Goal: Task Accomplishment & Management: Manage account settings

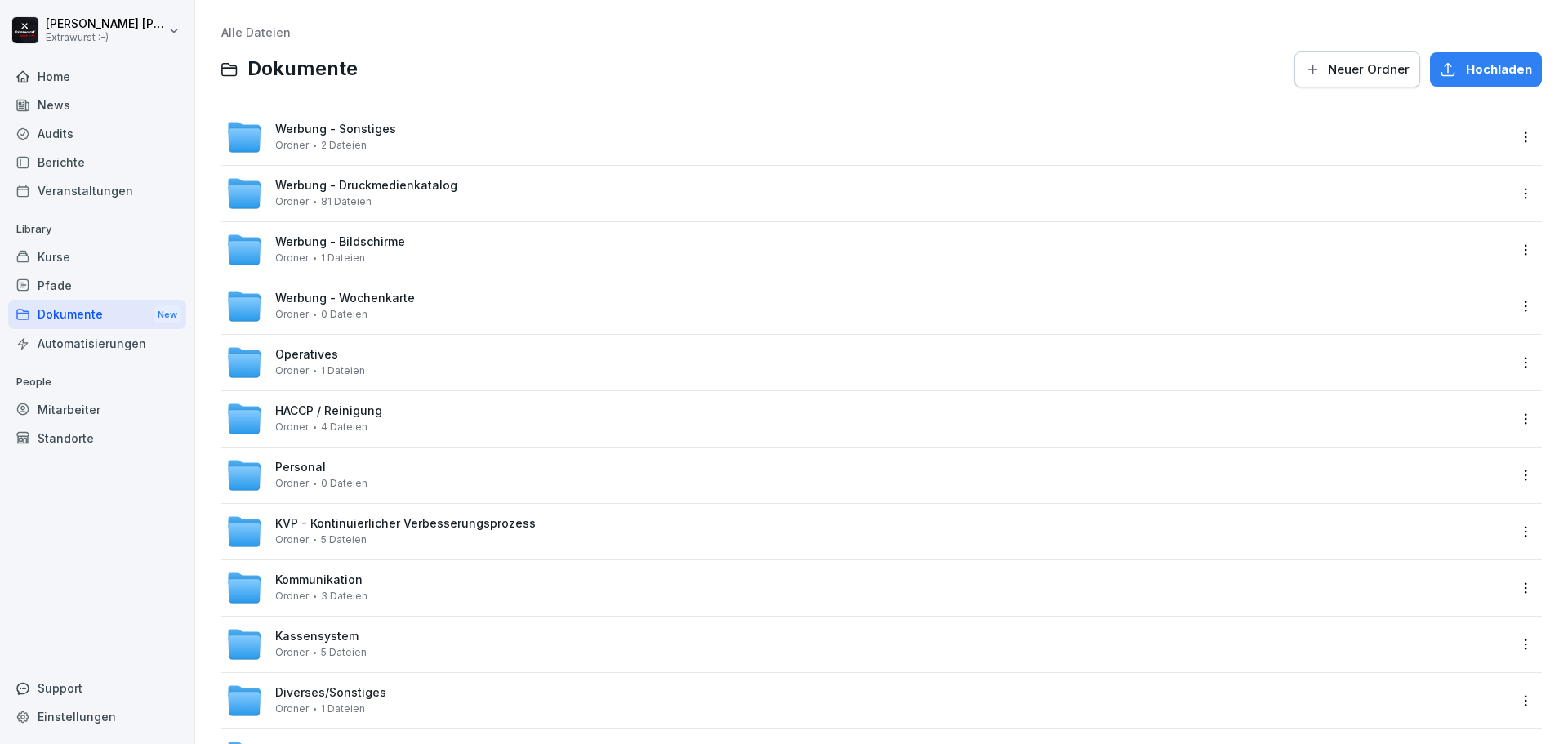
scroll to position [362, 0]
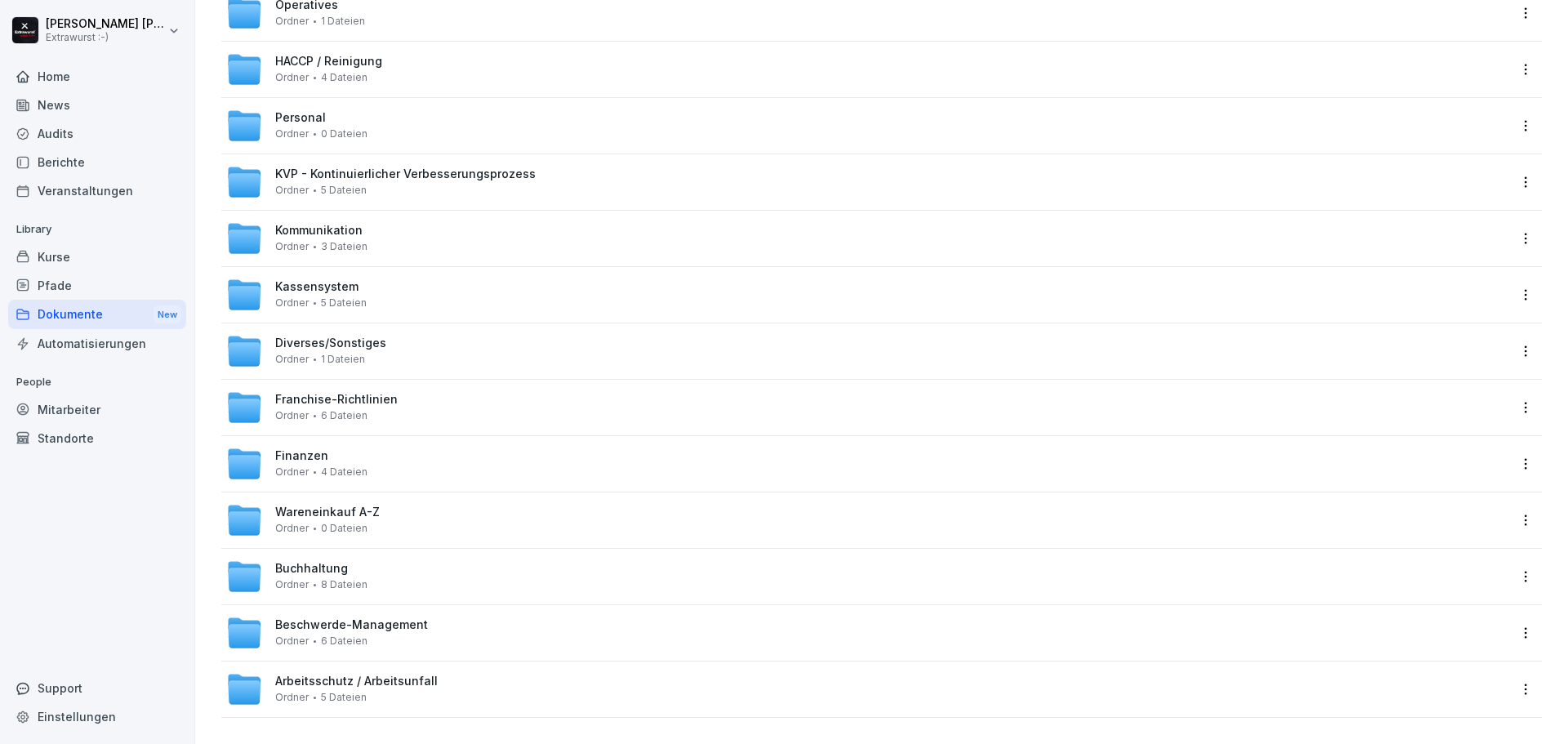
click at [57, 74] on div "Home" at bounding box center [96, 76] width 178 height 28
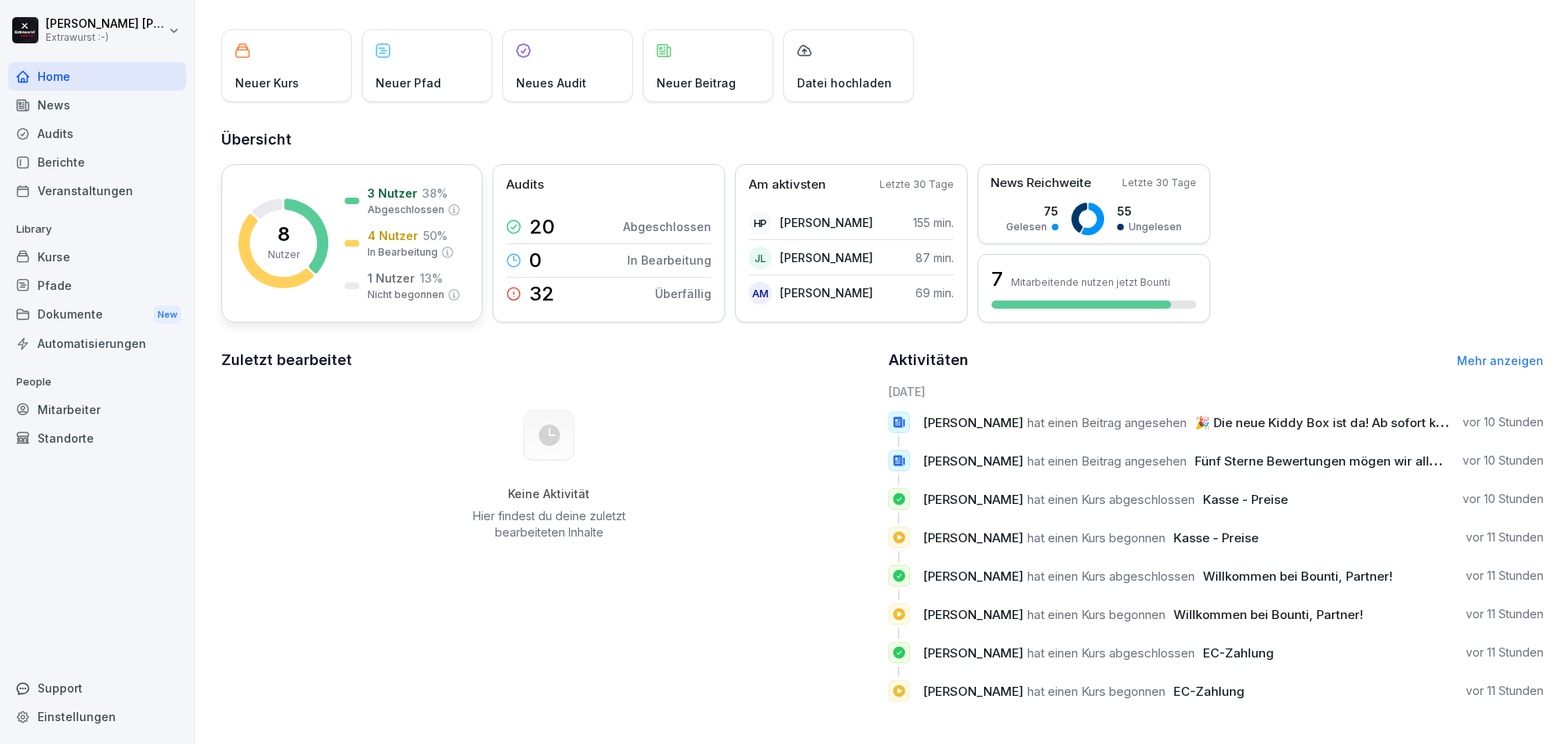
scroll to position [90, 0]
click at [555, 280] on div "32 Überfällig" at bounding box center [608, 294] width 205 height 33
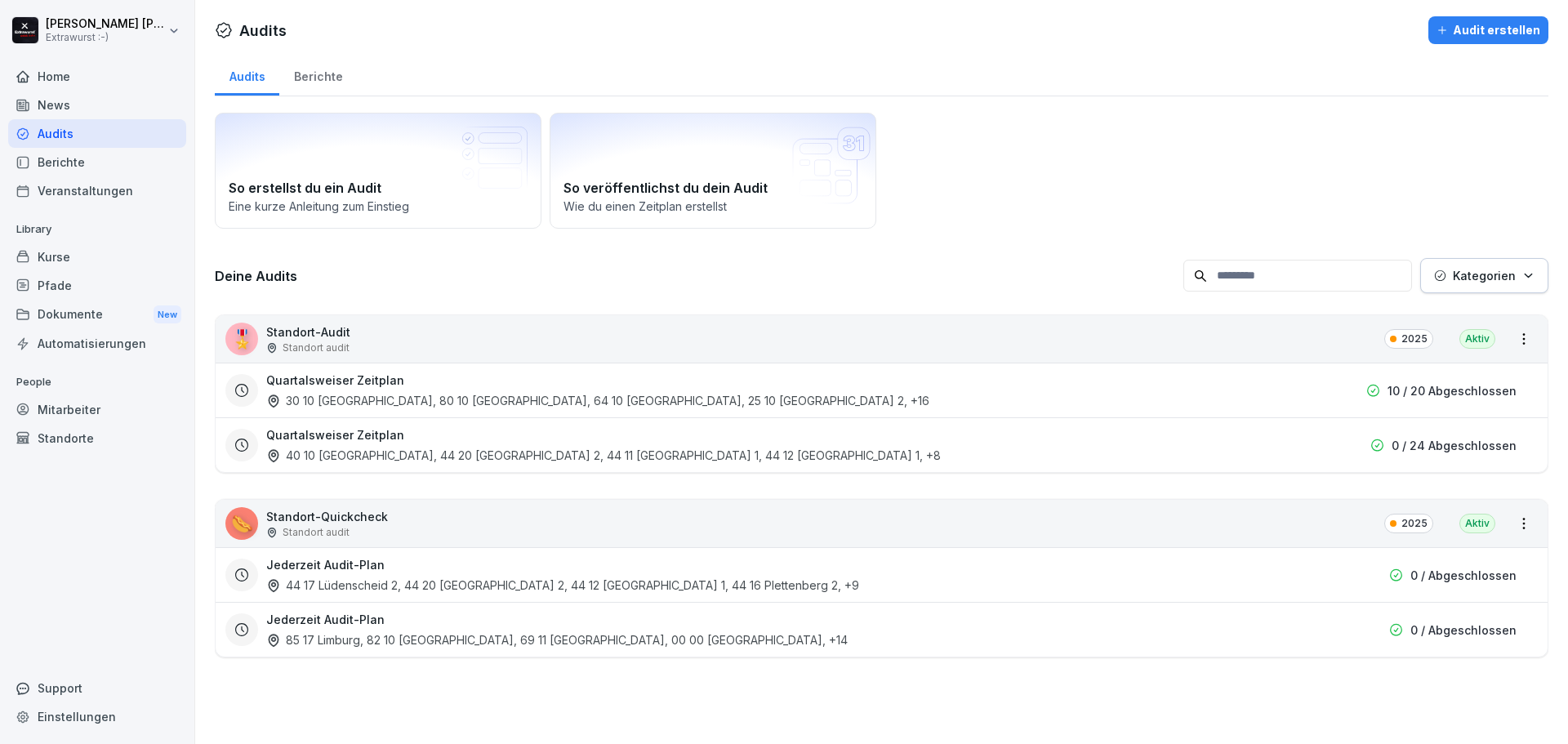
click at [596, 393] on div "30 10 [GEOGRAPHIC_DATA], 80 10 [GEOGRAPHIC_DATA], 64 10 [GEOGRAPHIC_DATA], 25 1…" at bounding box center [598, 400] width 663 height 17
click at [402, 579] on div "44 17 Lüdenscheid 2, 44 20 [GEOGRAPHIC_DATA] 2, 44 12 [GEOGRAPHIC_DATA] 1, 44 1…" at bounding box center [562, 585] width 593 height 17
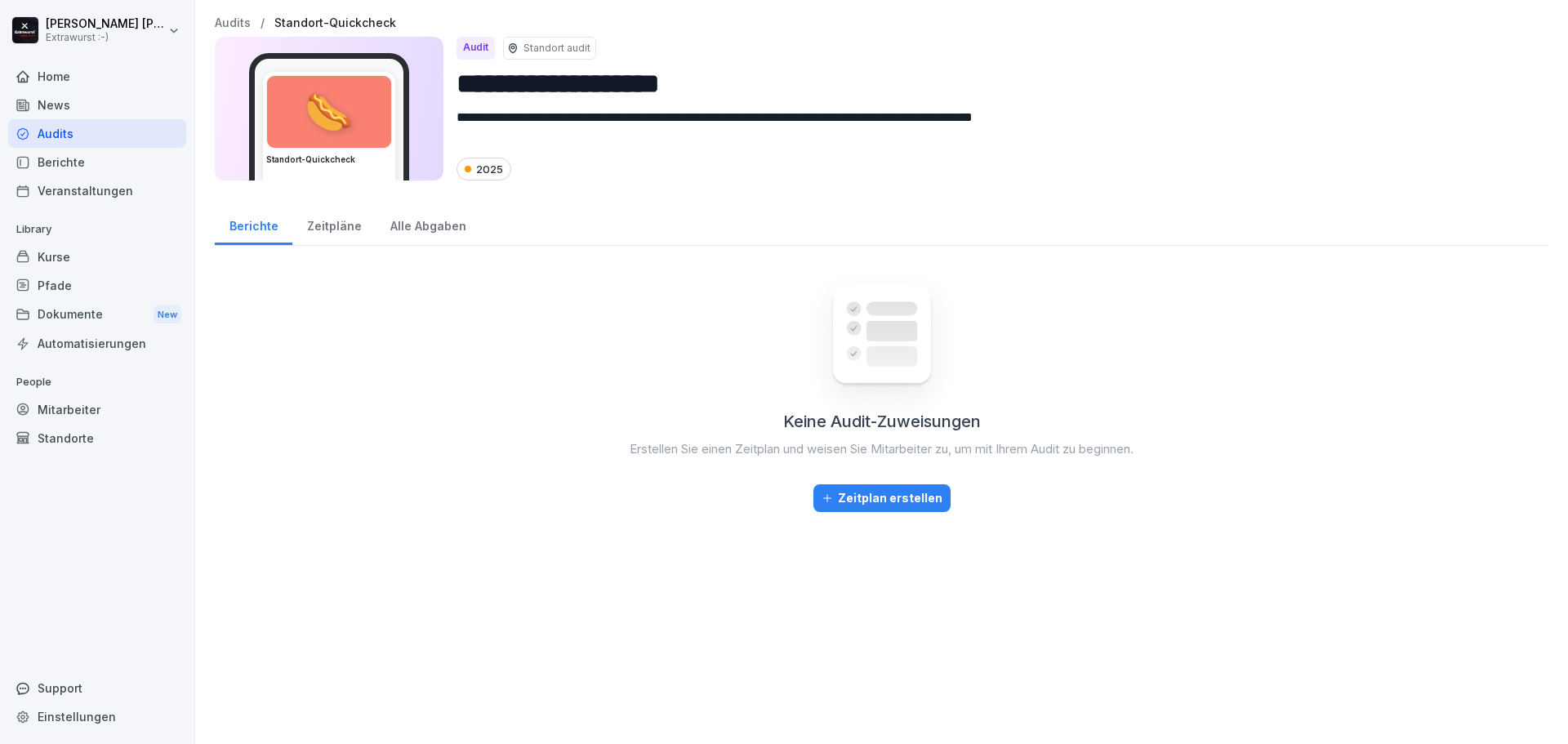
click at [333, 227] on div "Zeitpläne" at bounding box center [333, 224] width 83 height 42
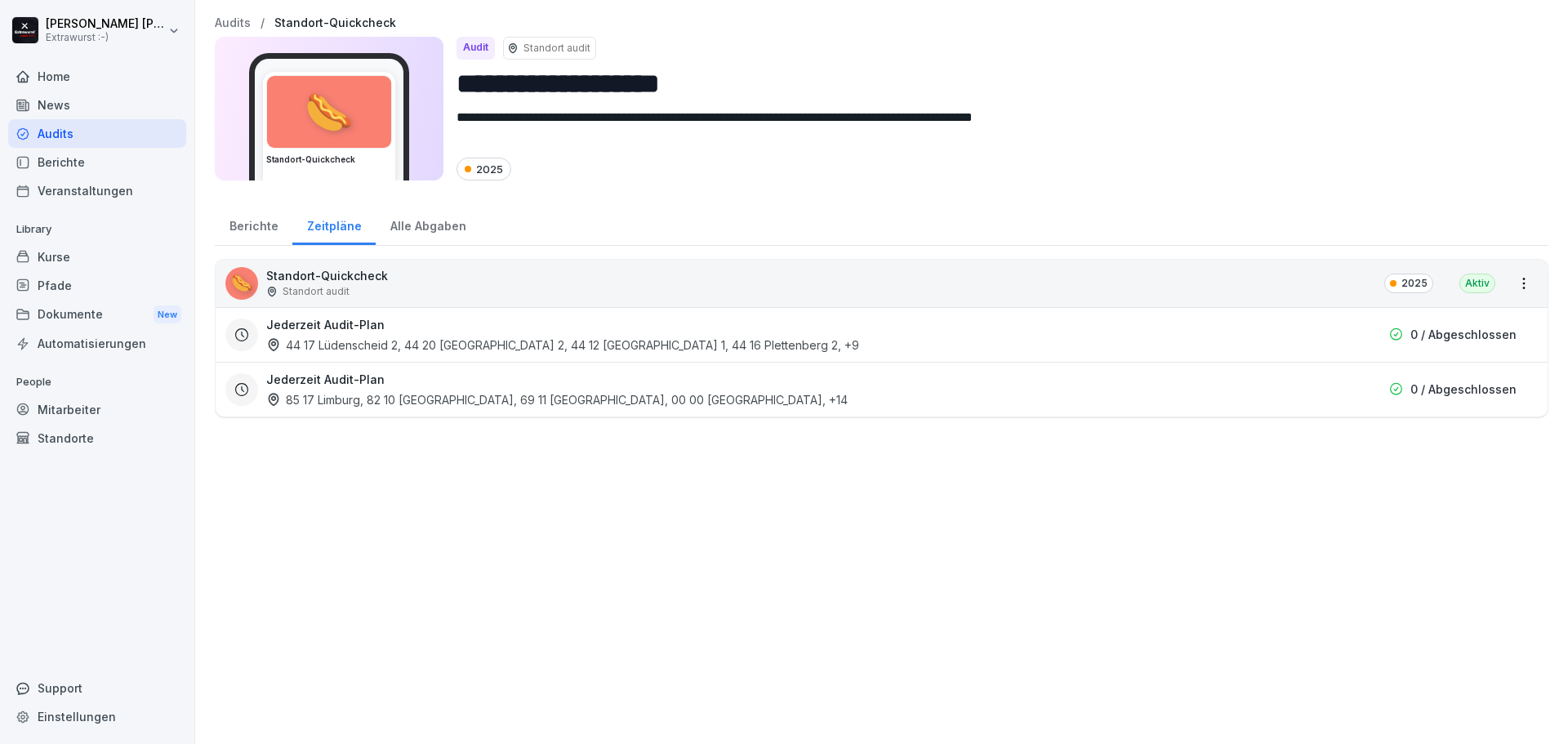
click at [435, 232] on div "Alle Abgaben" at bounding box center [428, 224] width 104 height 42
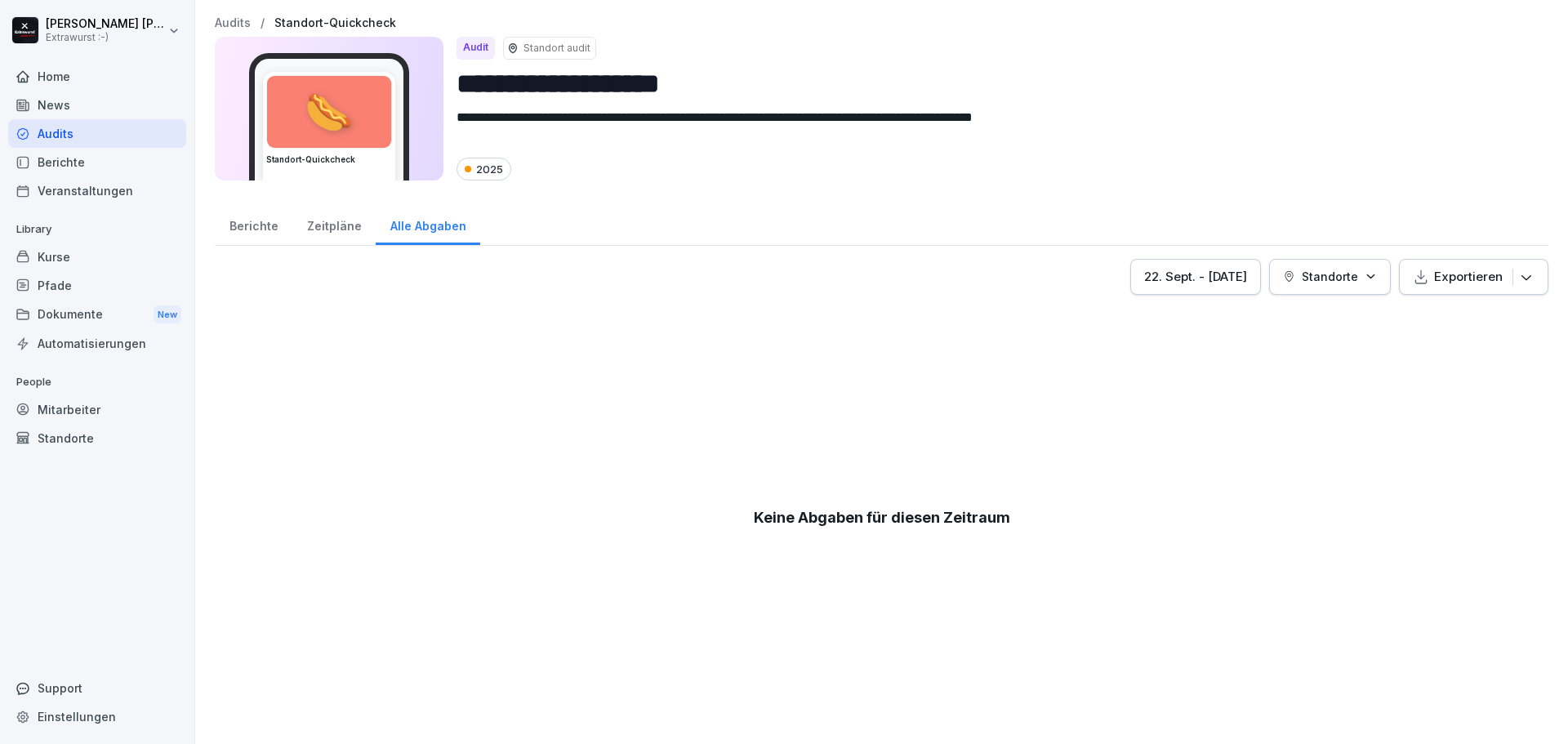
click at [239, 229] on div "Berichte" at bounding box center [254, 224] width 78 height 42
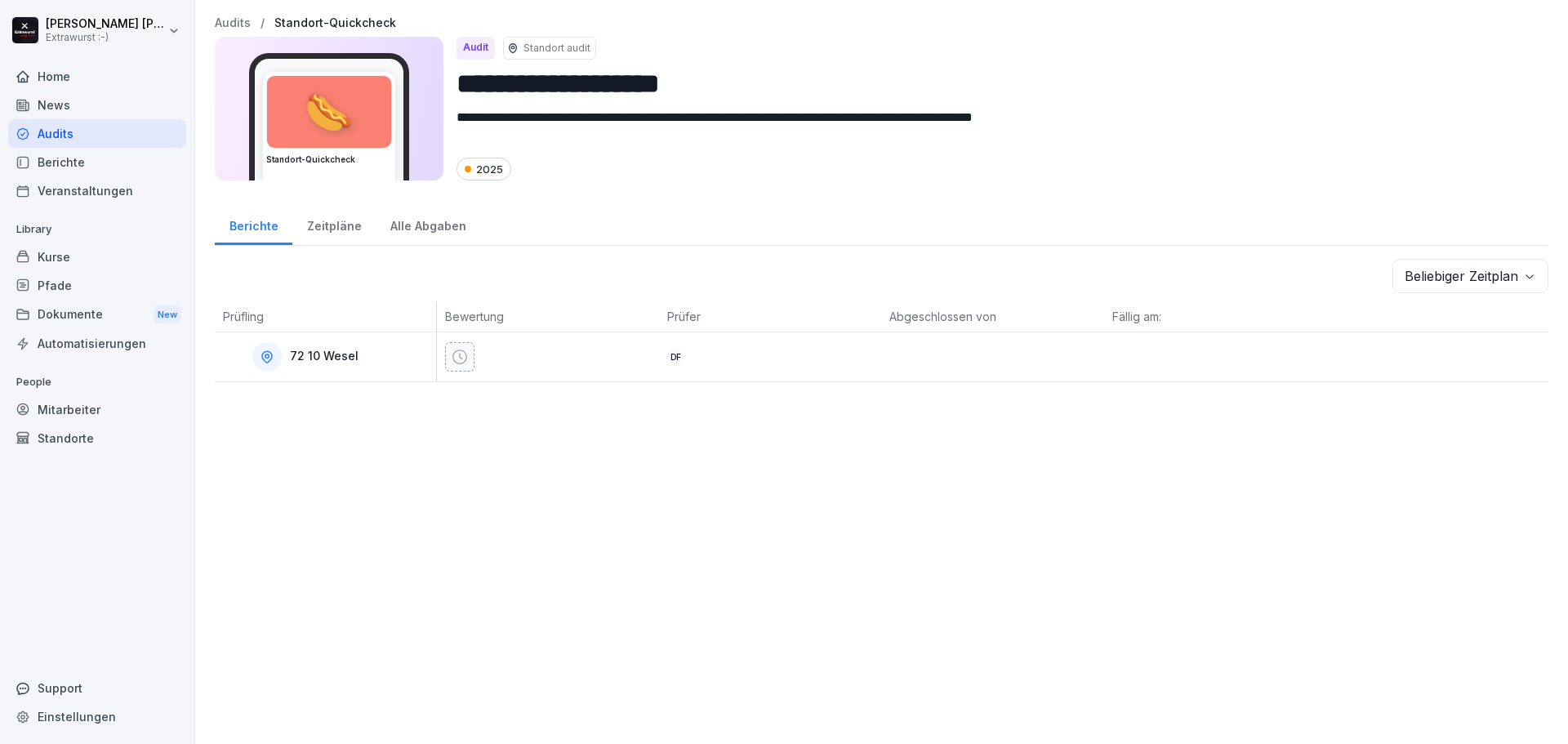
click at [90, 249] on div "Kurse" at bounding box center [96, 257] width 178 height 28
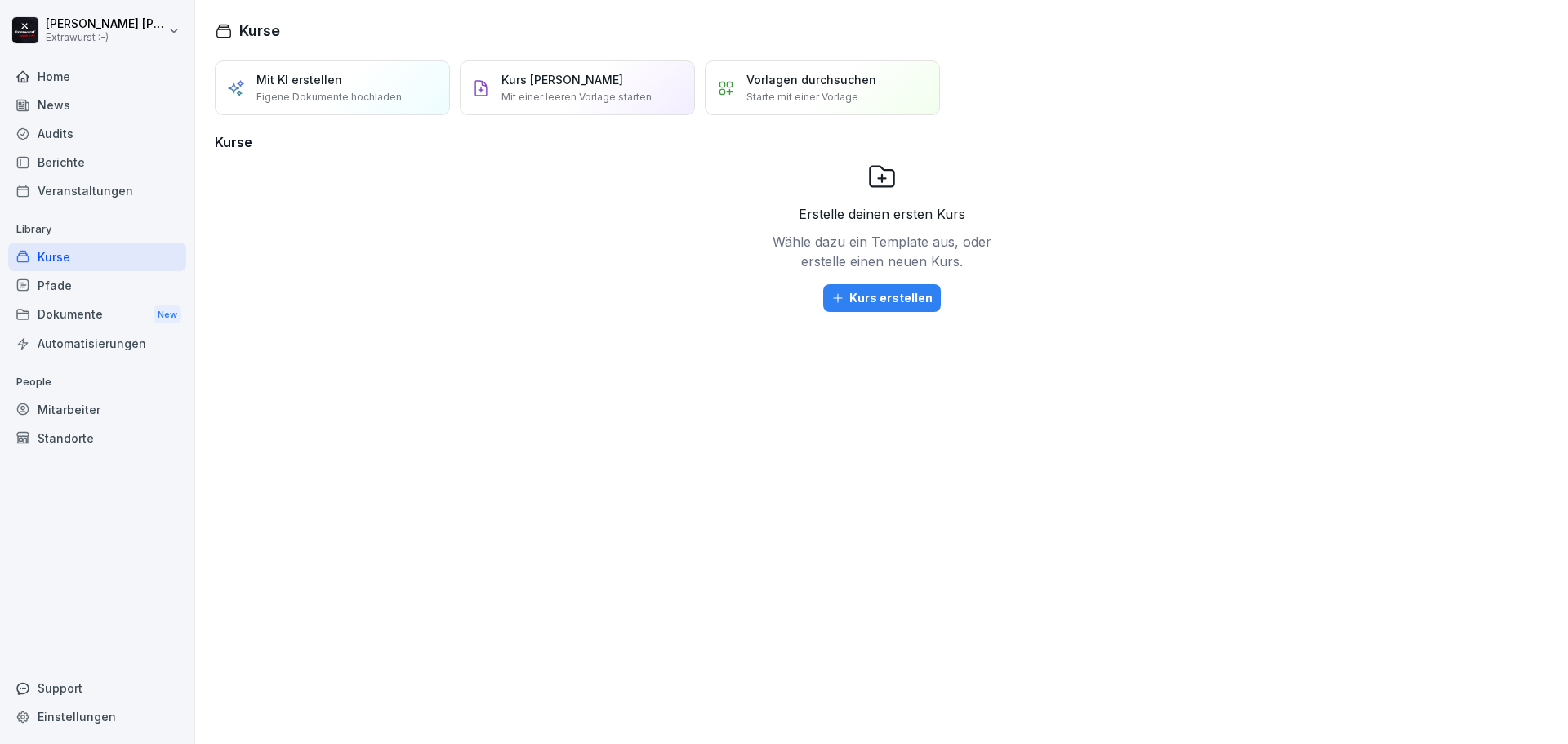
click at [88, 81] on div "Home" at bounding box center [96, 76] width 178 height 28
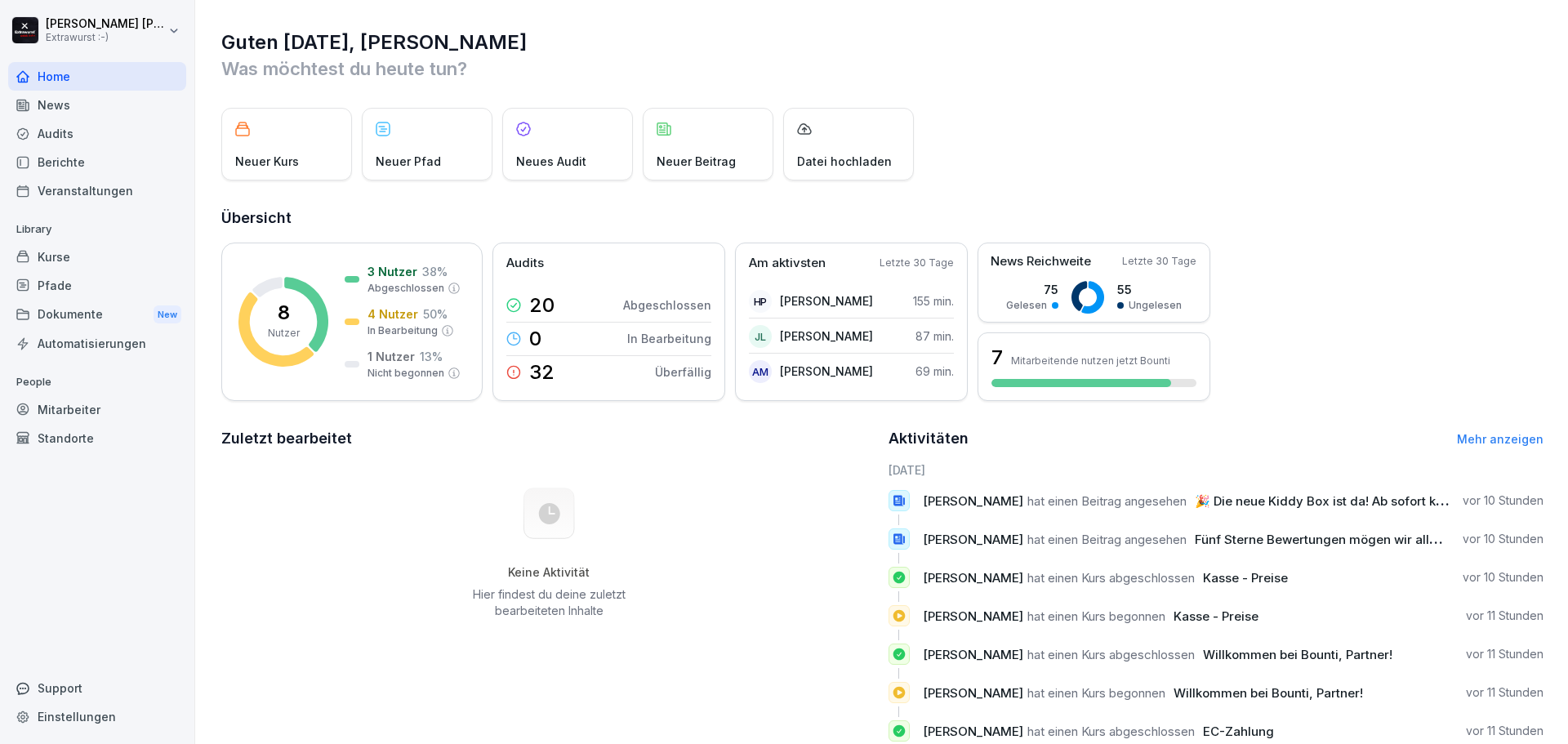
click at [90, 135] on div "Audits" at bounding box center [96, 134] width 178 height 28
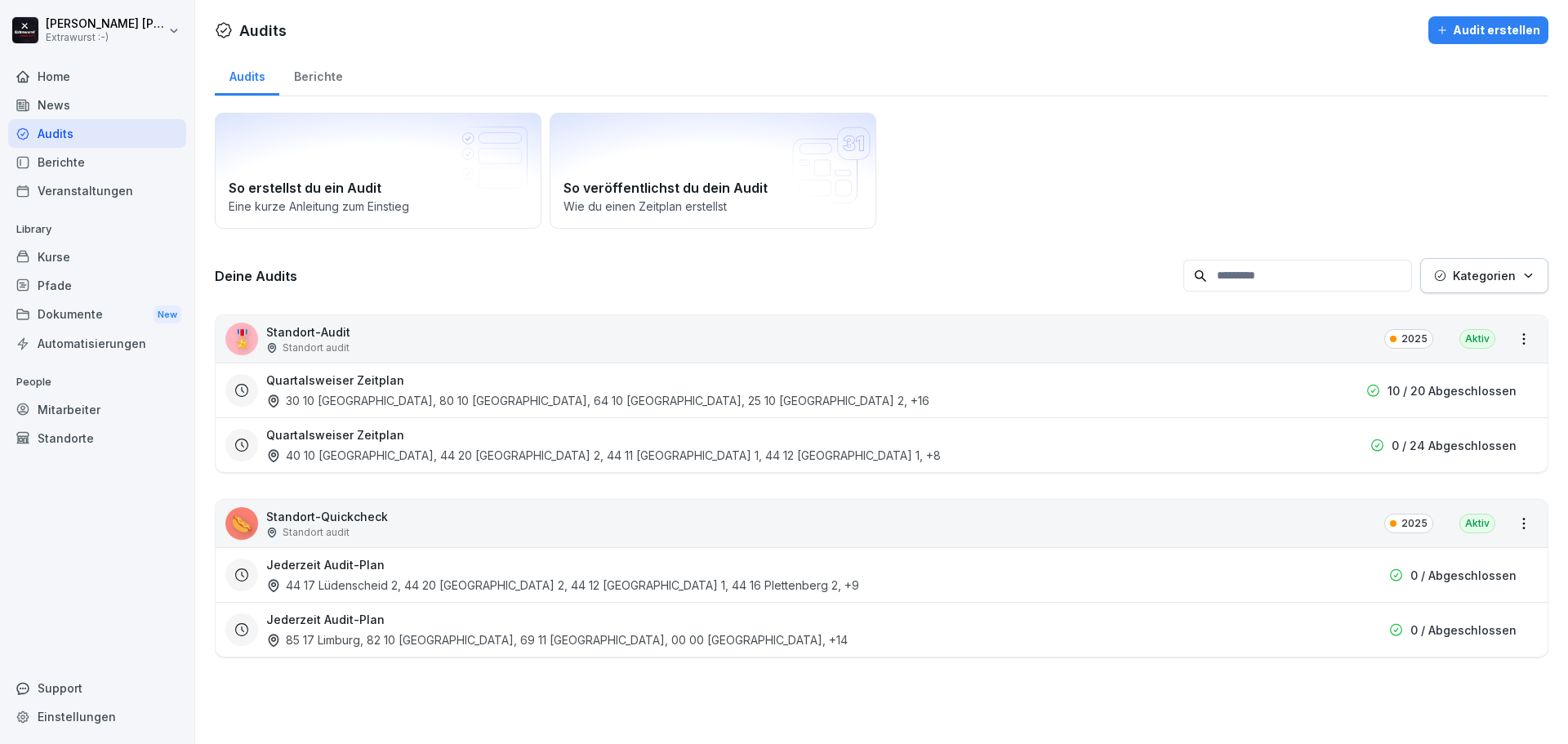
click at [82, 75] on div "Home" at bounding box center [96, 76] width 178 height 28
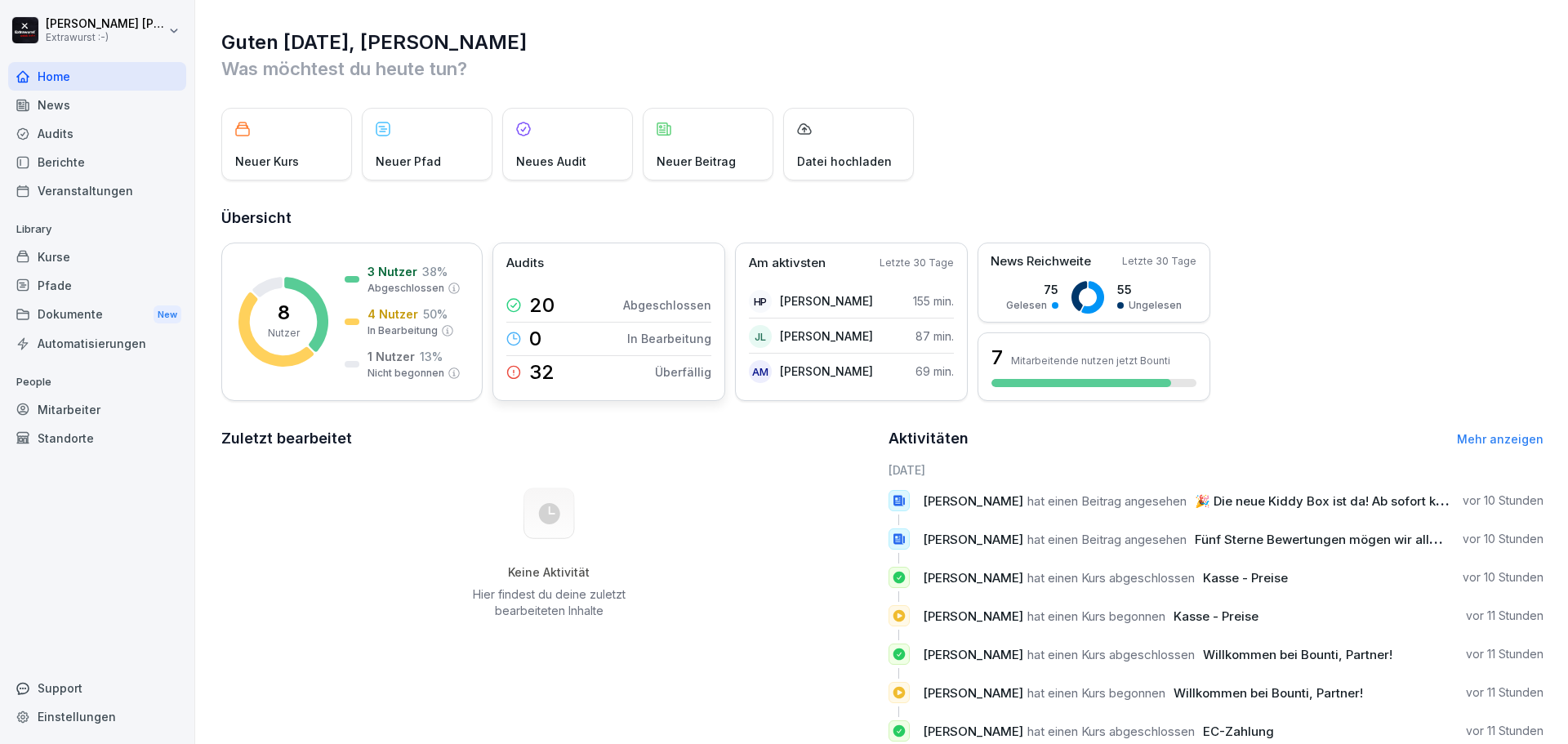
click at [541, 373] on p "32" at bounding box center [541, 372] width 26 height 19
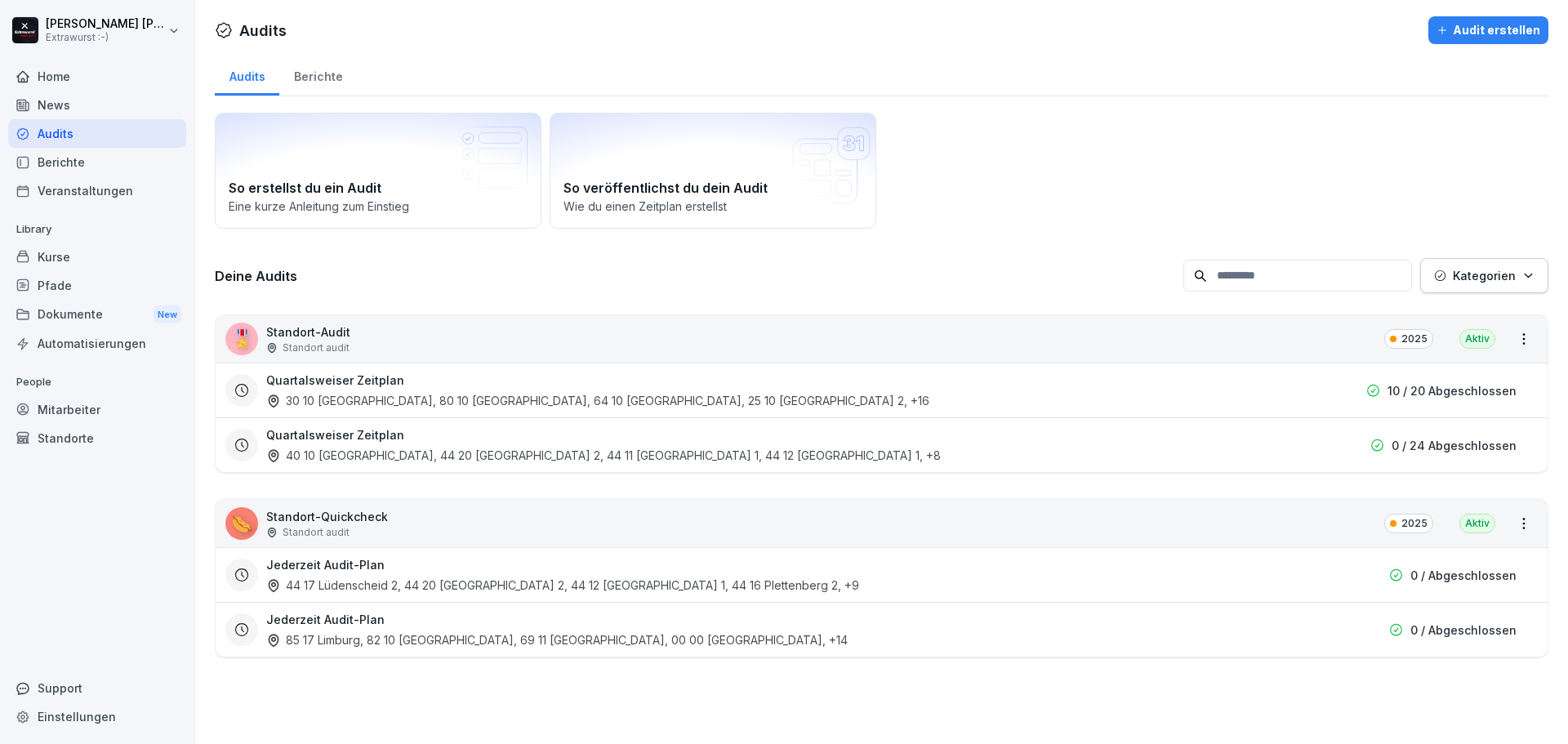
click at [310, 73] on div "Berichte" at bounding box center [318, 74] width 78 height 42
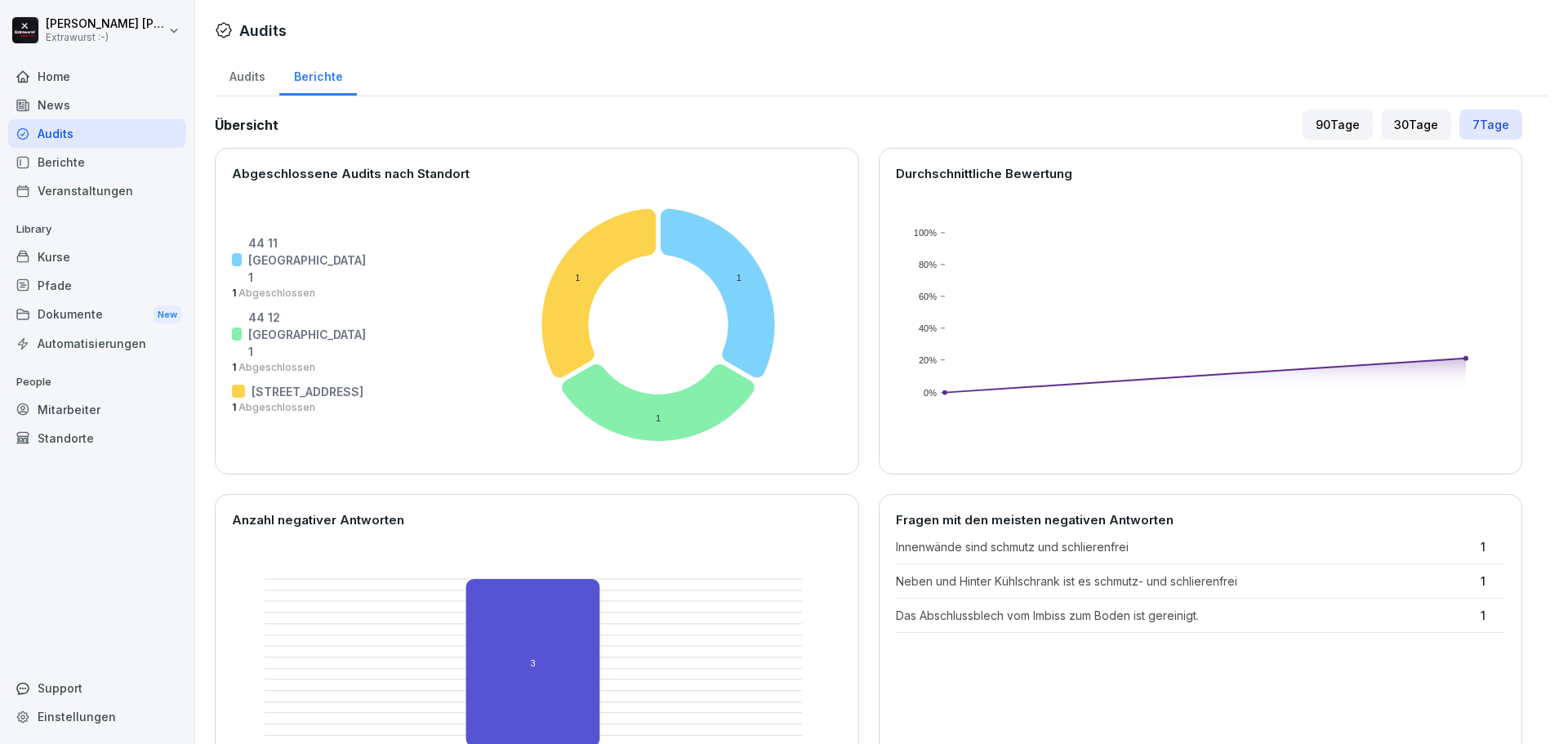
click at [115, 196] on div "Veranstaltungen" at bounding box center [96, 190] width 178 height 28
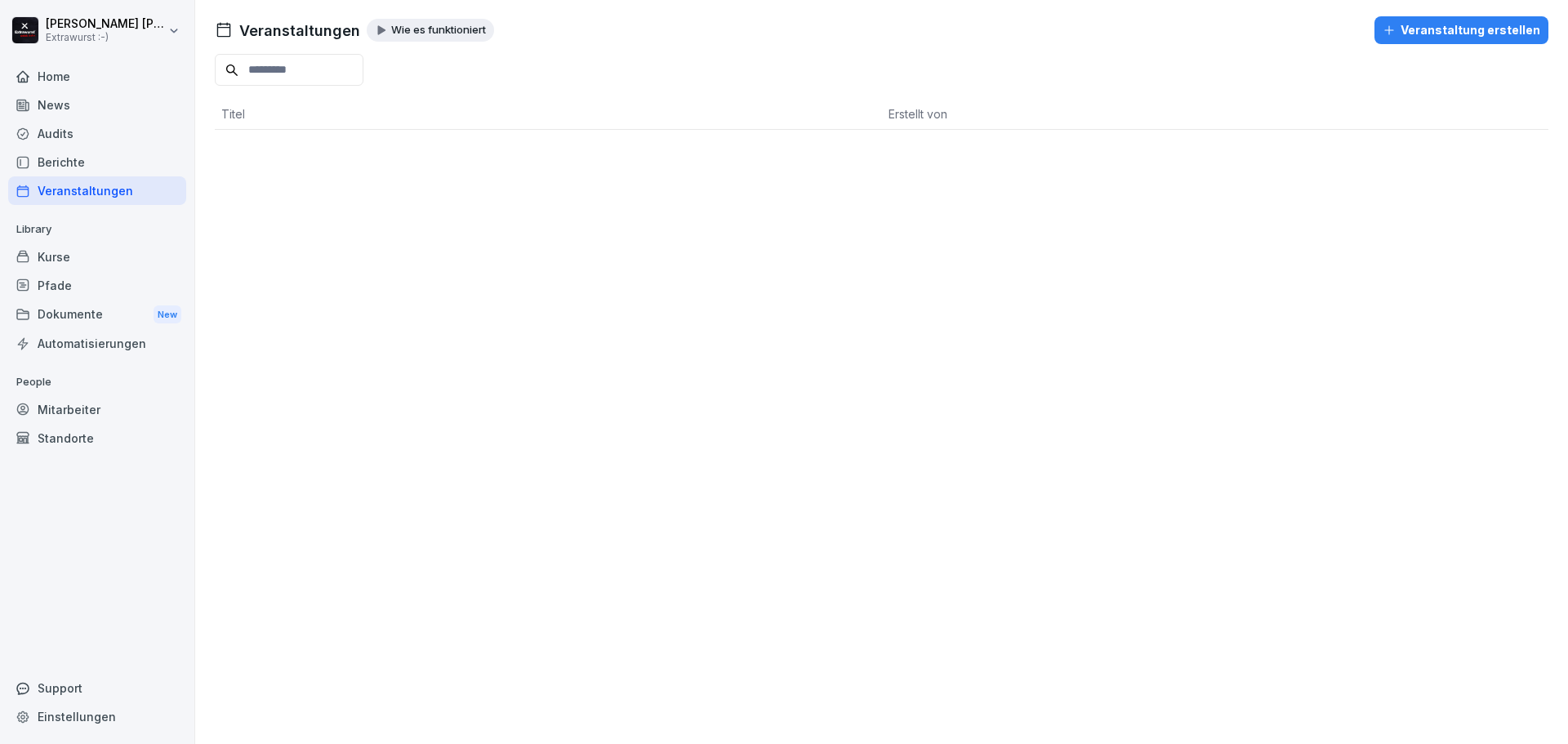
click at [65, 80] on div "Home" at bounding box center [96, 76] width 178 height 28
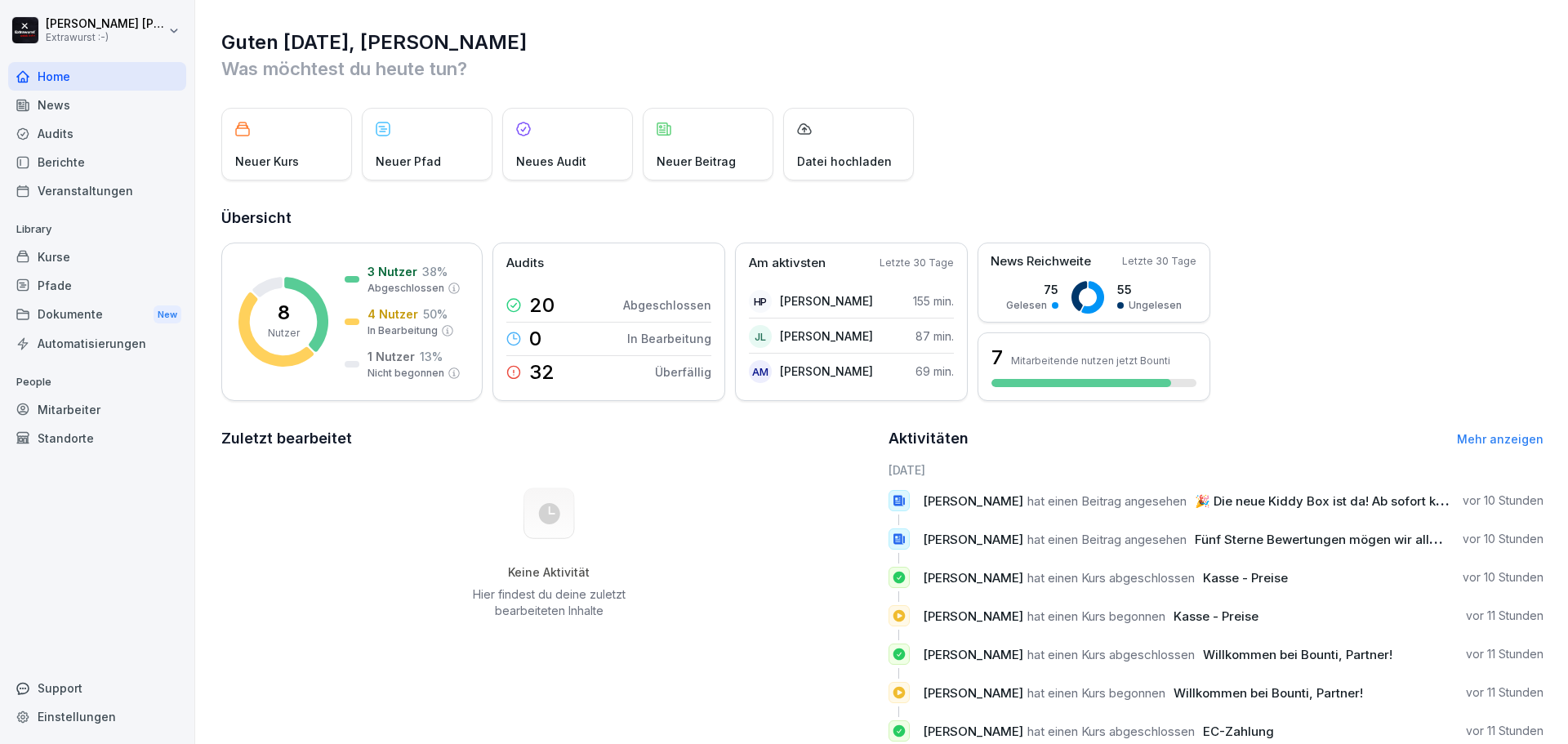
click at [119, 403] on div "Mitarbeiter" at bounding box center [96, 410] width 178 height 28
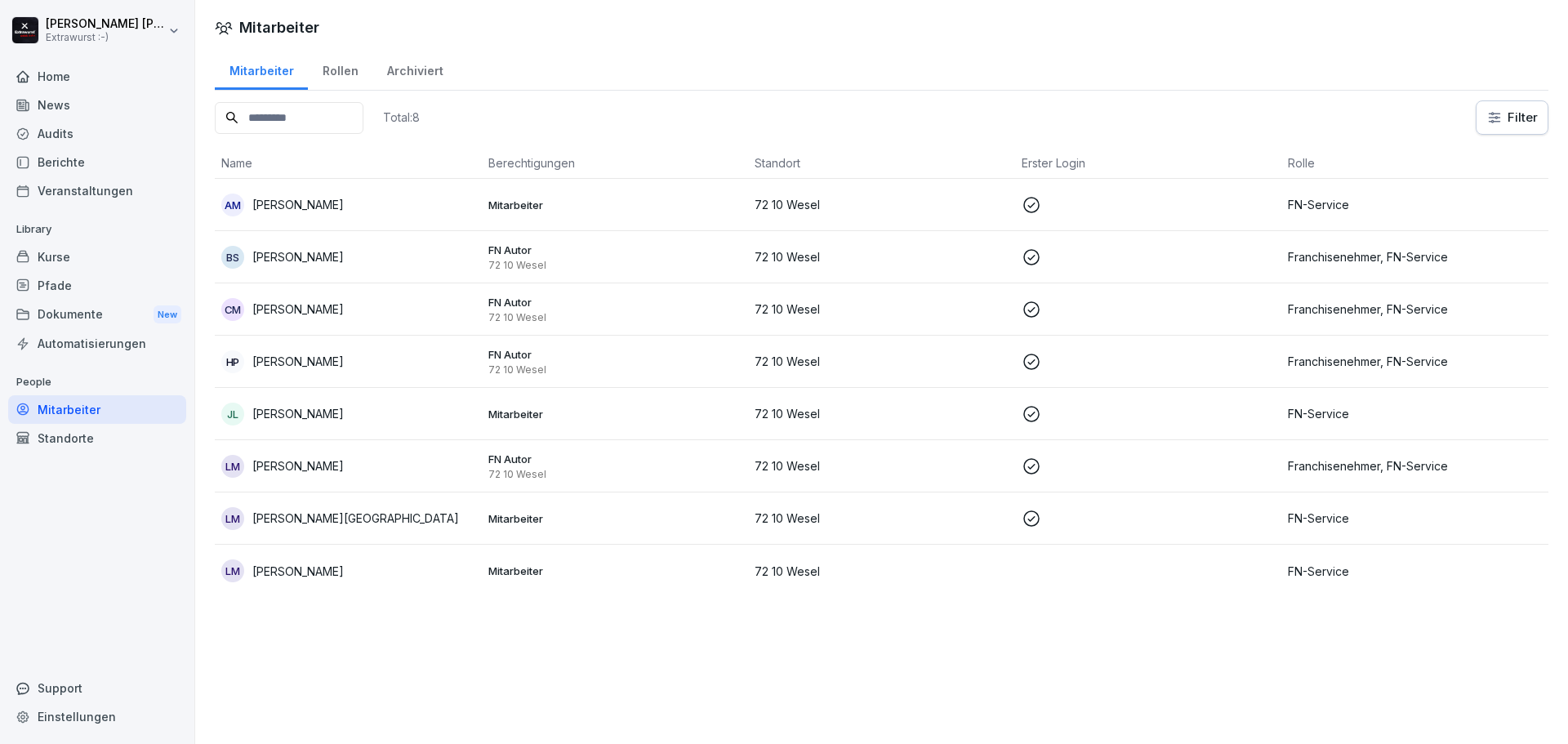
click at [398, 410] on div "[PERSON_NAME]" at bounding box center [348, 414] width 254 height 23
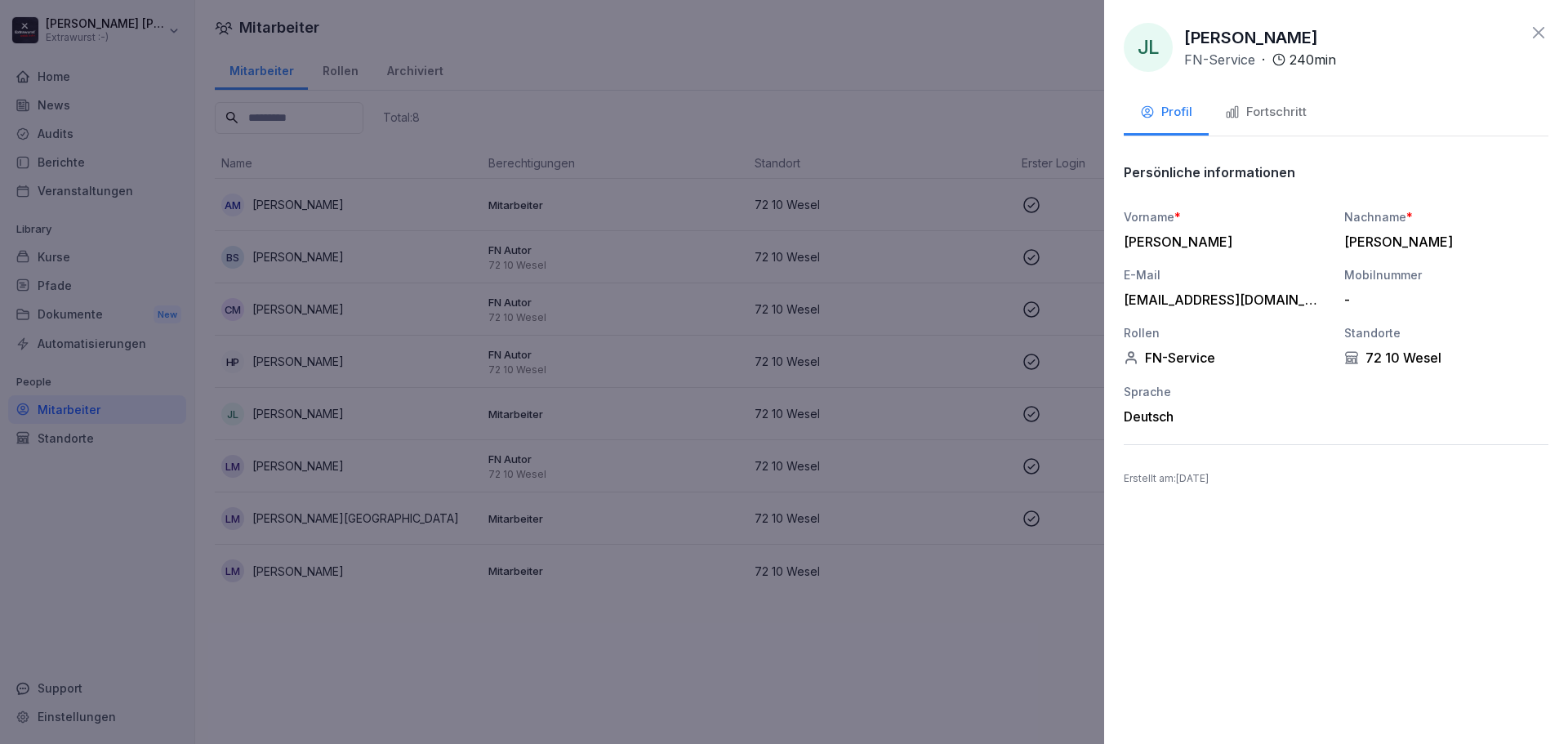
click at [1264, 110] on div "Fortschritt" at bounding box center [1266, 111] width 81 height 19
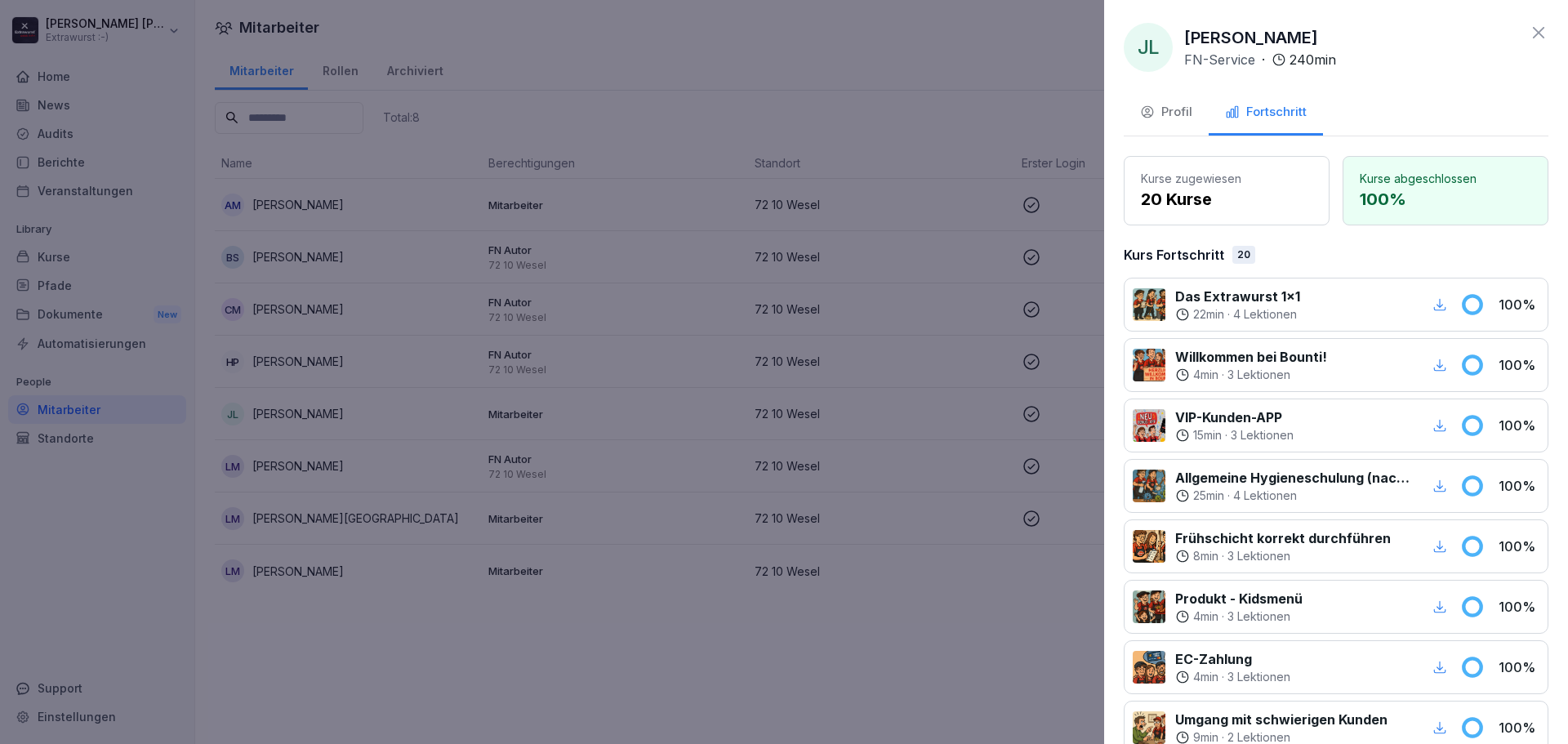
drag, startPoint x: 1333, startPoint y: 659, endPoint x: 1276, endPoint y: 318, distance: 345.7
click at [1254, 185] on p "Kurse zugewiesen" at bounding box center [1227, 178] width 172 height 17
click at [1172, 119] on div "Profil" at bounding box center [1166, 111] width 52 height 19
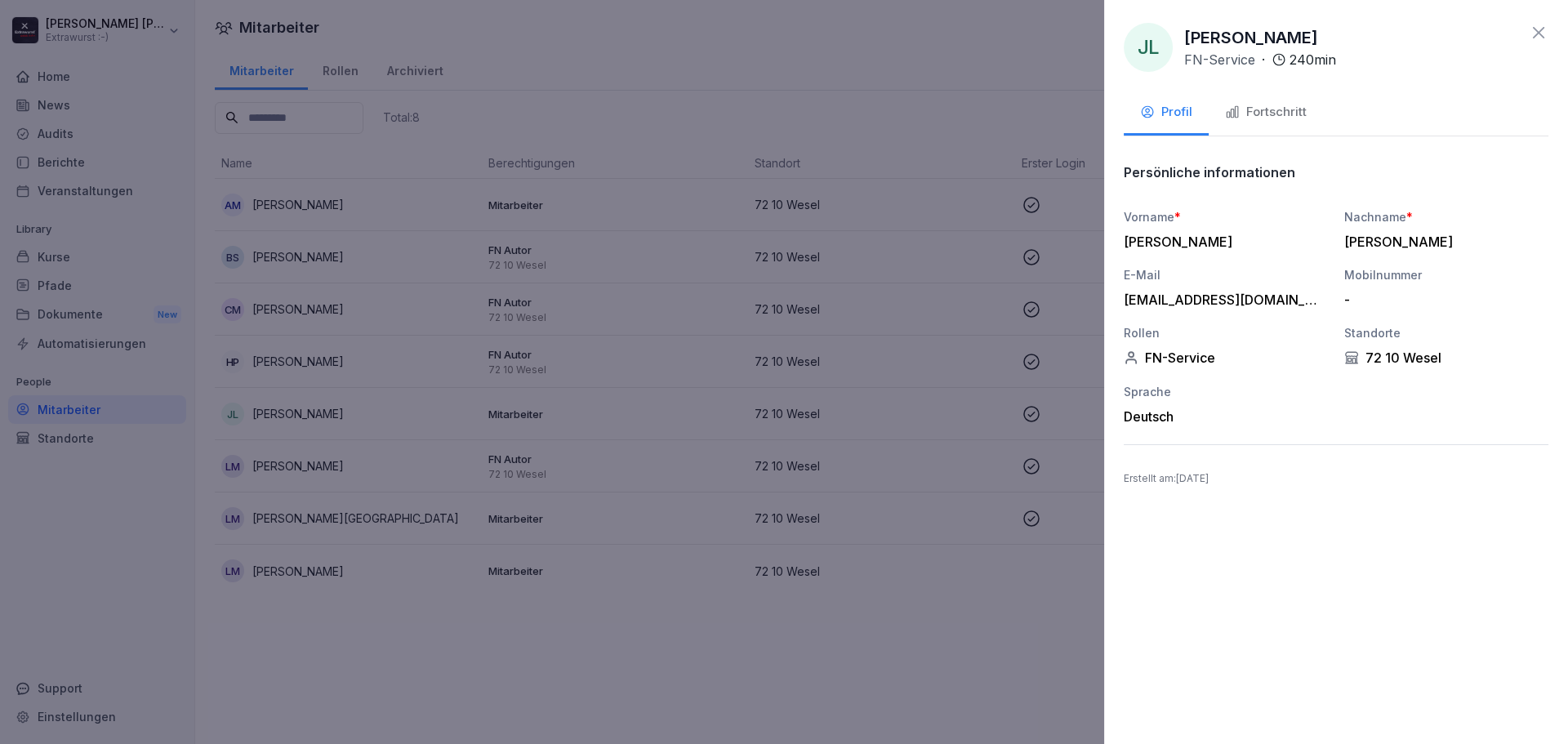
click at [950, 122] on div at bounding box center [784, 372] width 1568 height 744
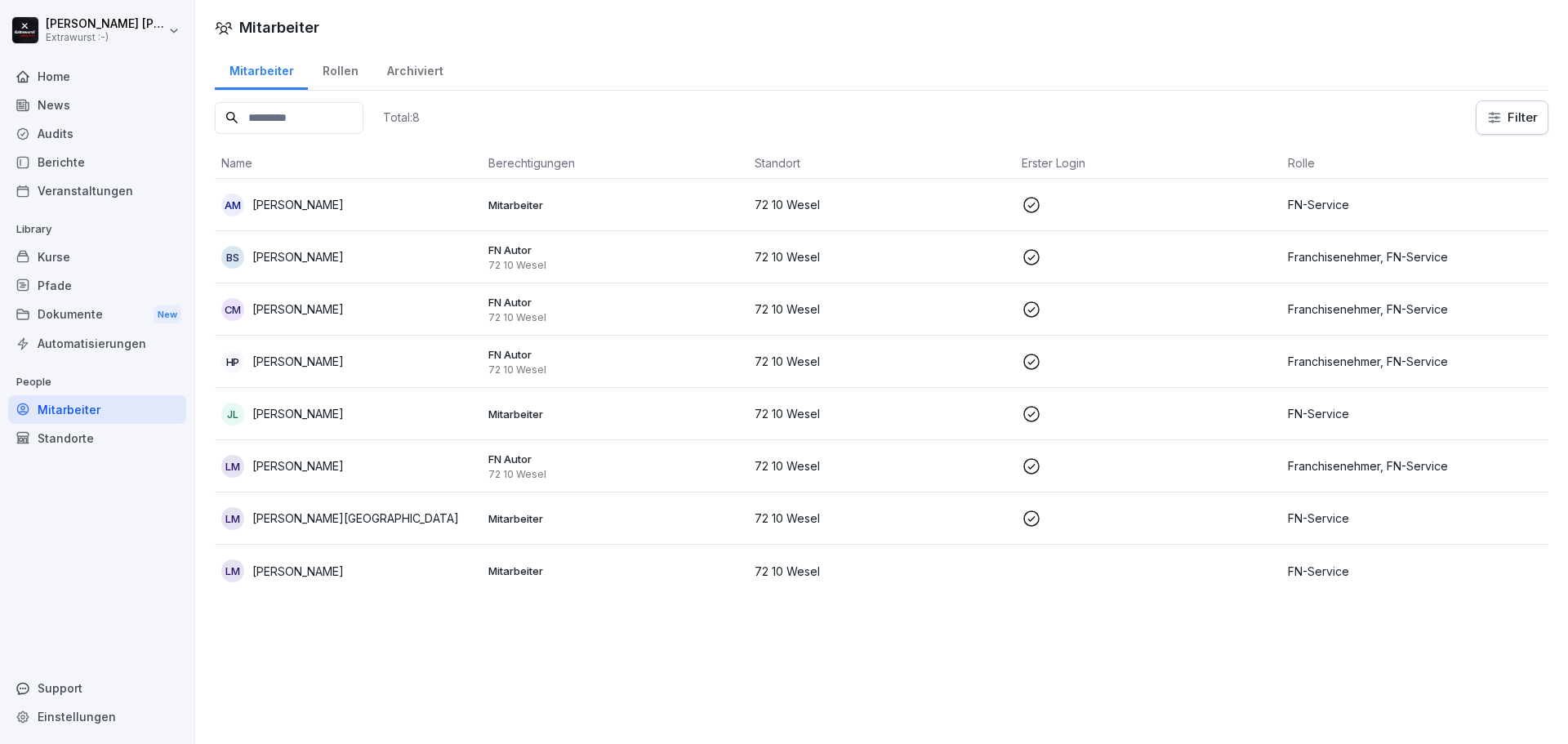
click at [395, 578] on div "LM [PERSON_NAME]" at bounding box center [348, 571] width 254 height 23
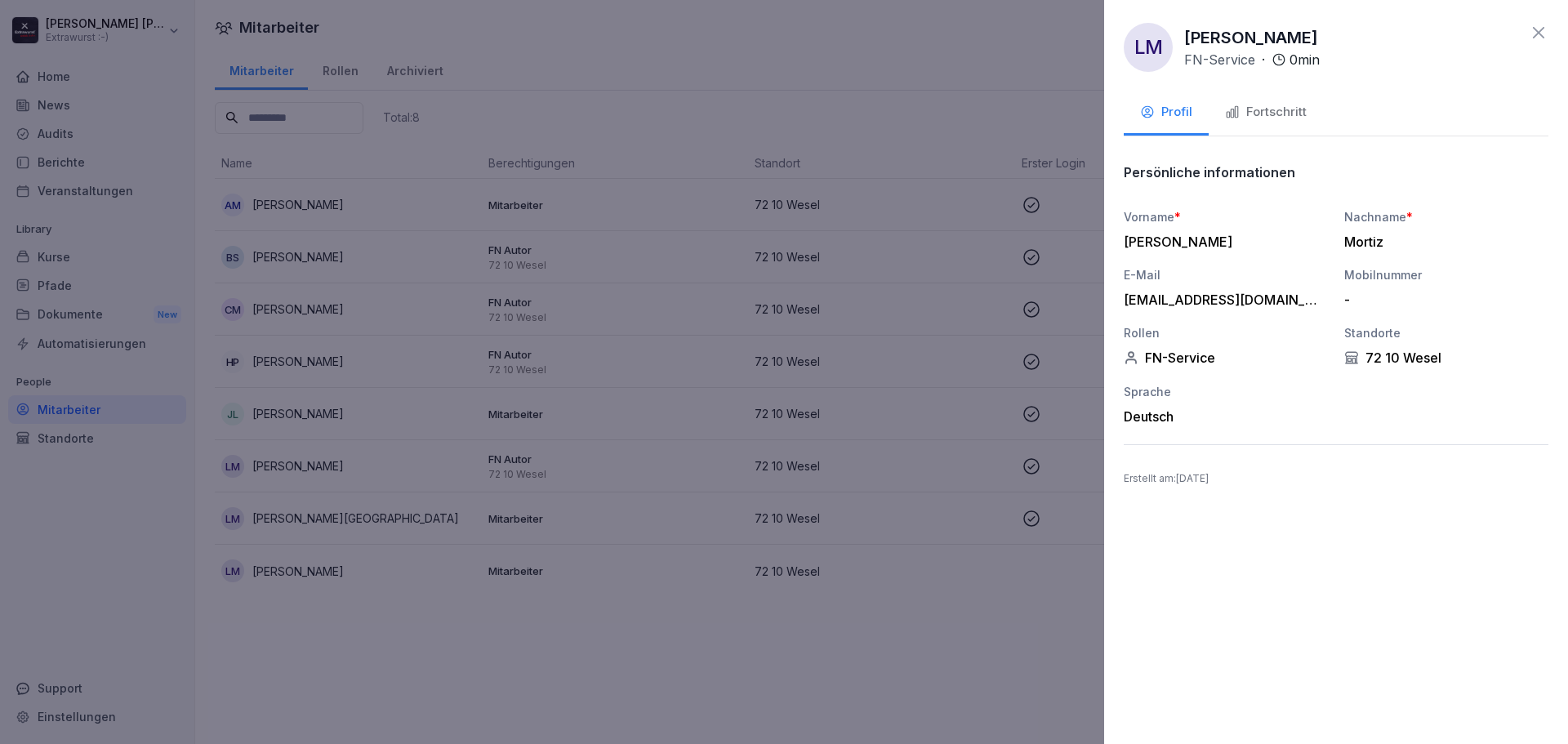
click at [1261, 106] on div "Fortschritt" at bounding box center [1266, 111] width 81 height 19
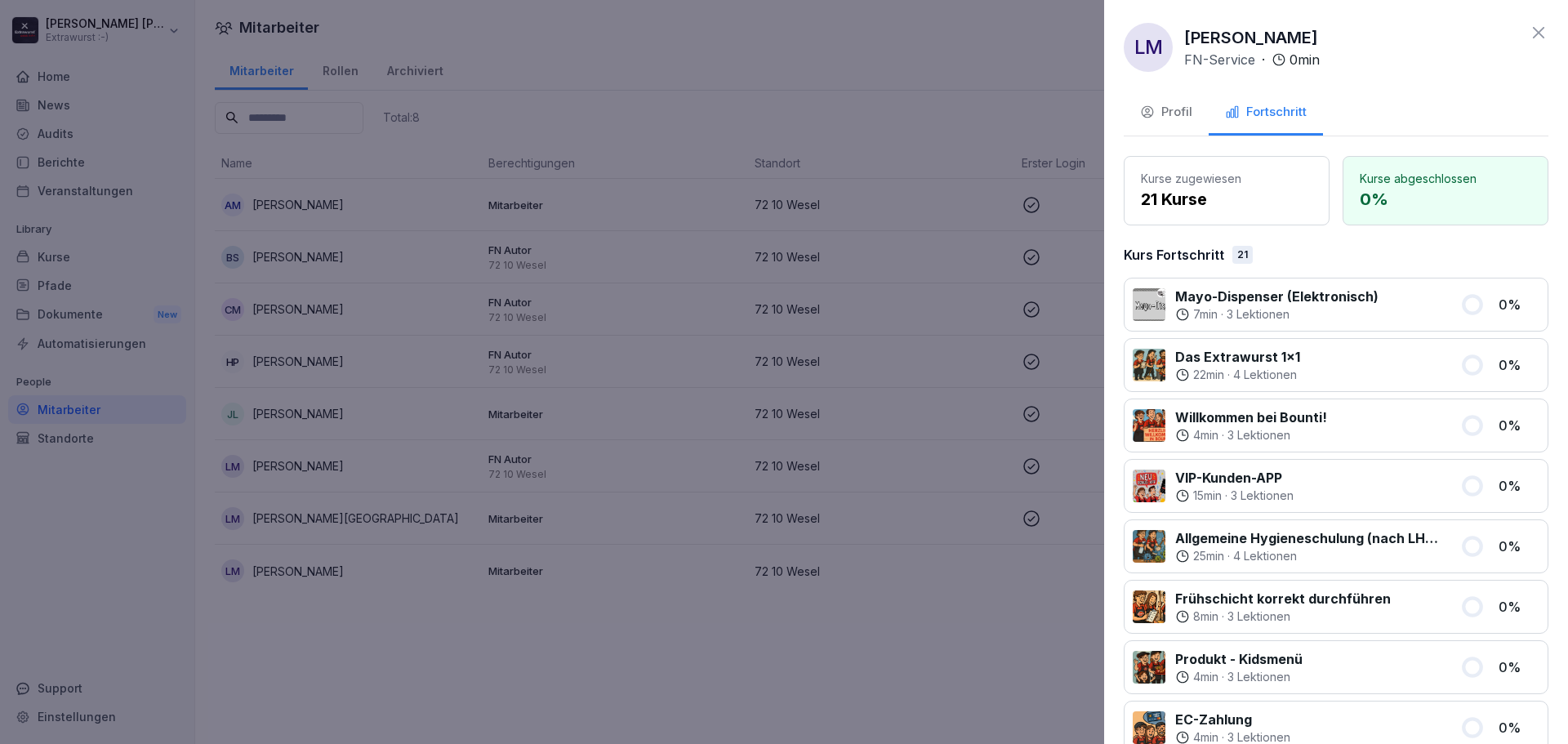
click at [610, 515] on div at bounding box center [784, 372] width 1568 height 744
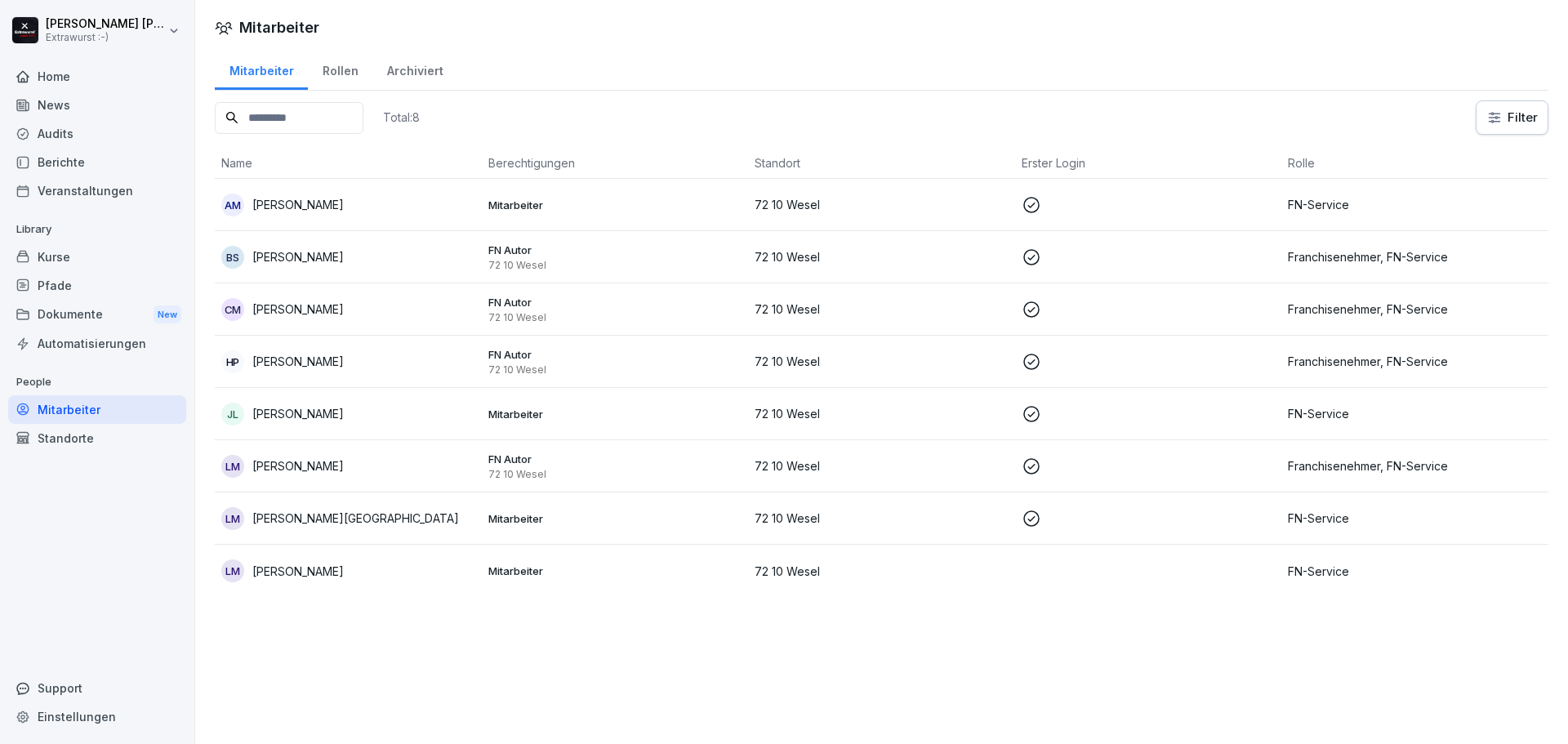
click at [503, 516] on p "Mitarbeiter" at bounding box center [615, 518] width 254 height 15
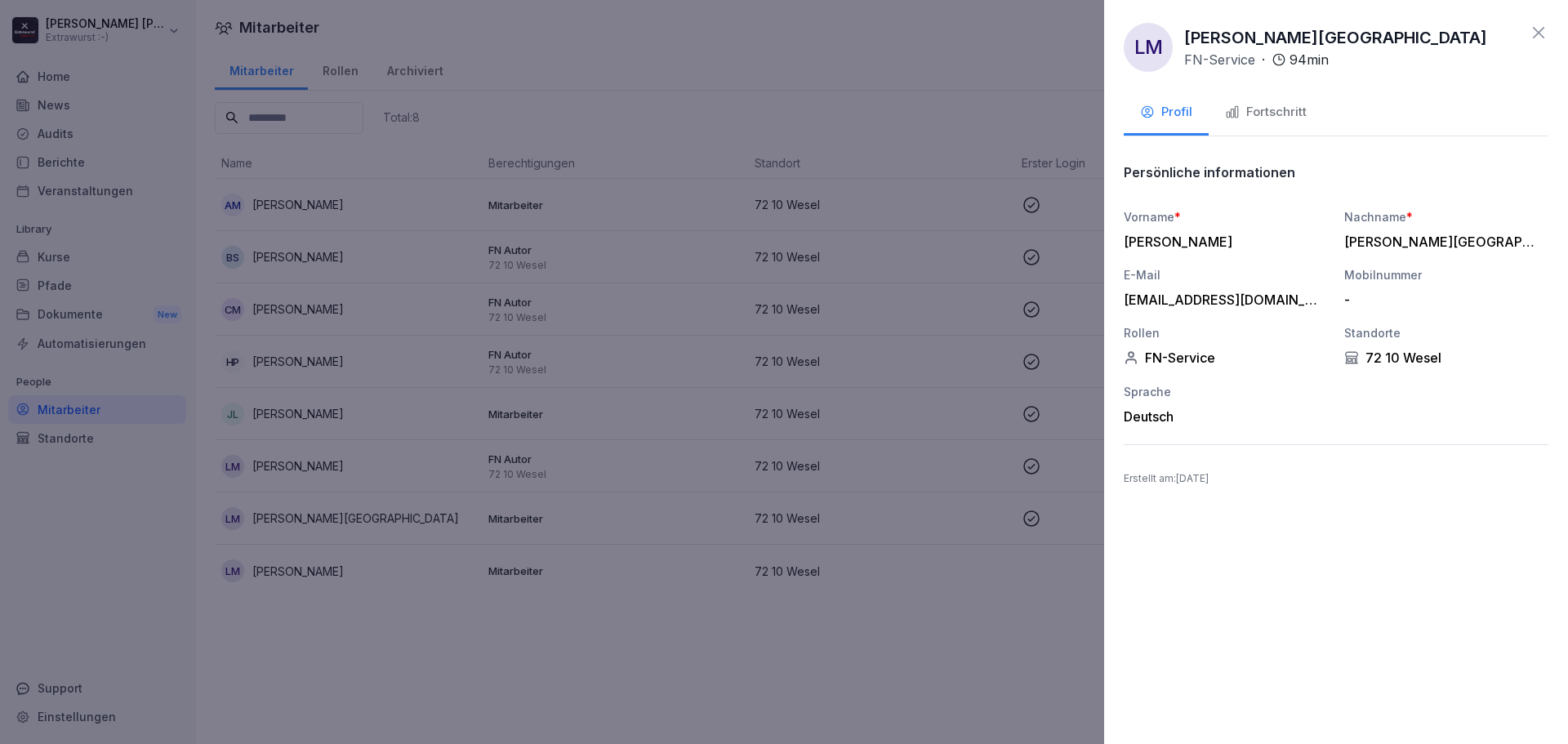
click at [1282, 104] on div "Fortschritt" at bounding box center [1266, 111] width 81 height 19
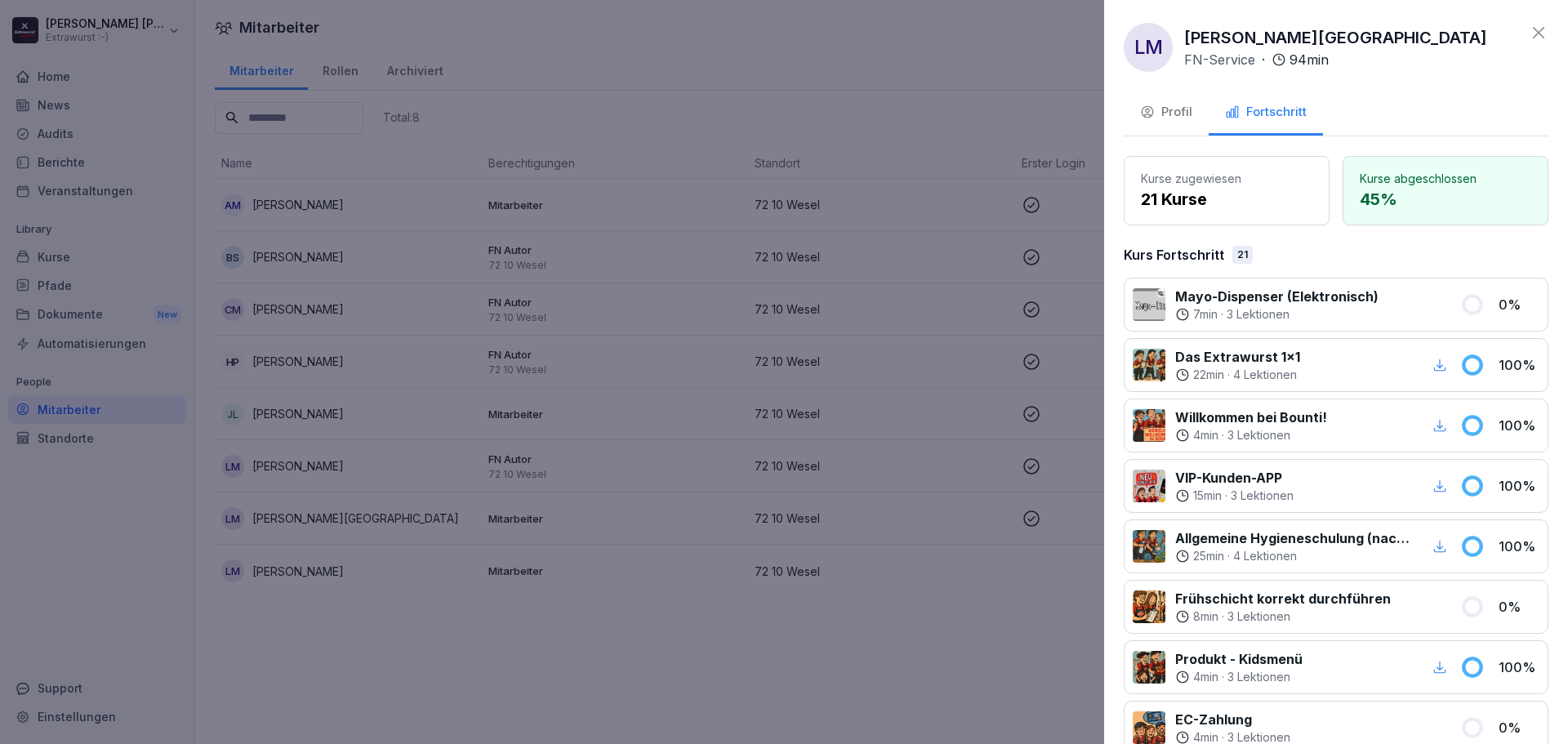
click at [819, 410] on div at bounding box center [784, 372] width 1568 height 744
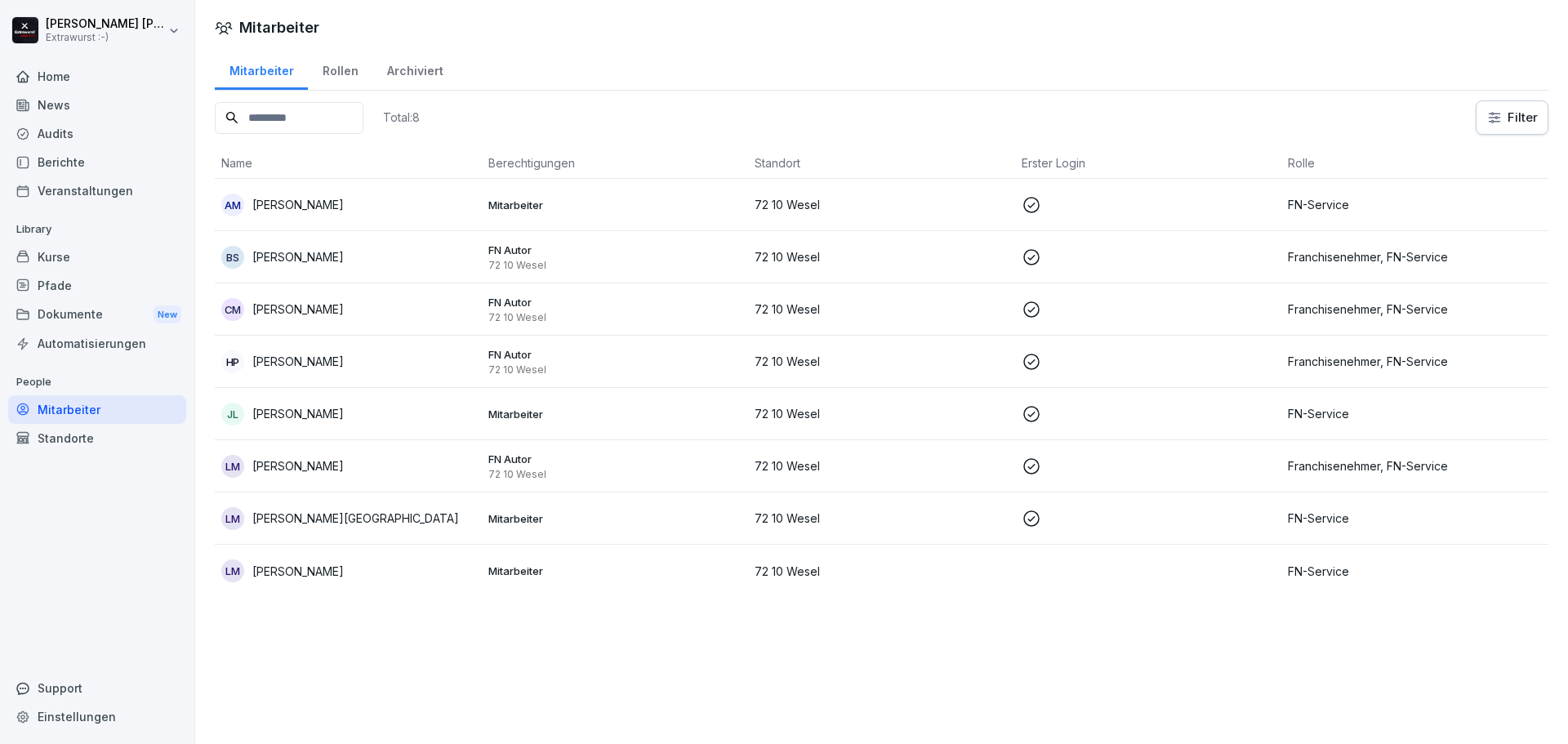
click at [491, 358] on p "FN Autor" at bounding box center [615, 354] width 254 height 15
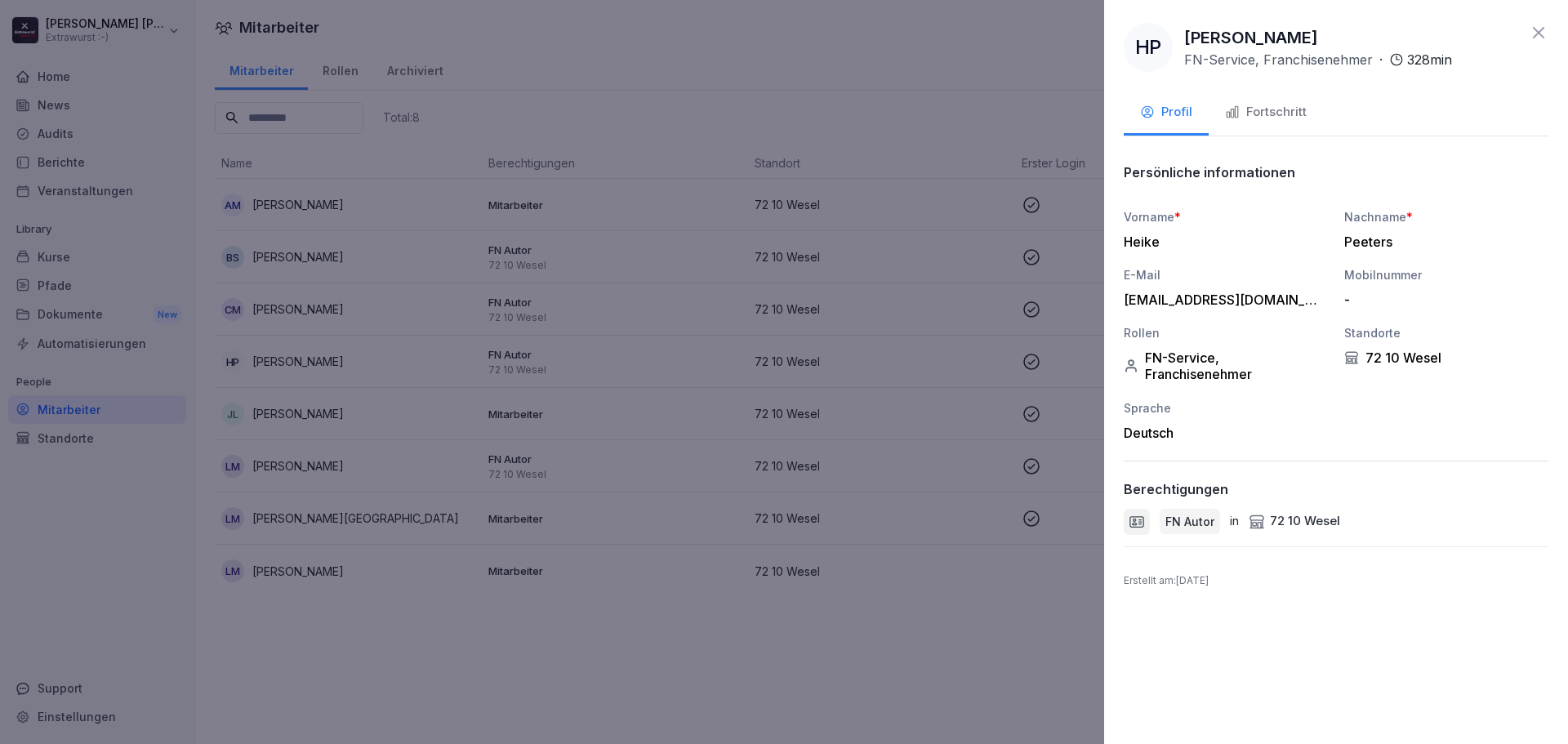
click at [1246, 101] on button "Fortschritt" at bounding box center [1265, 113] width 114 height 44
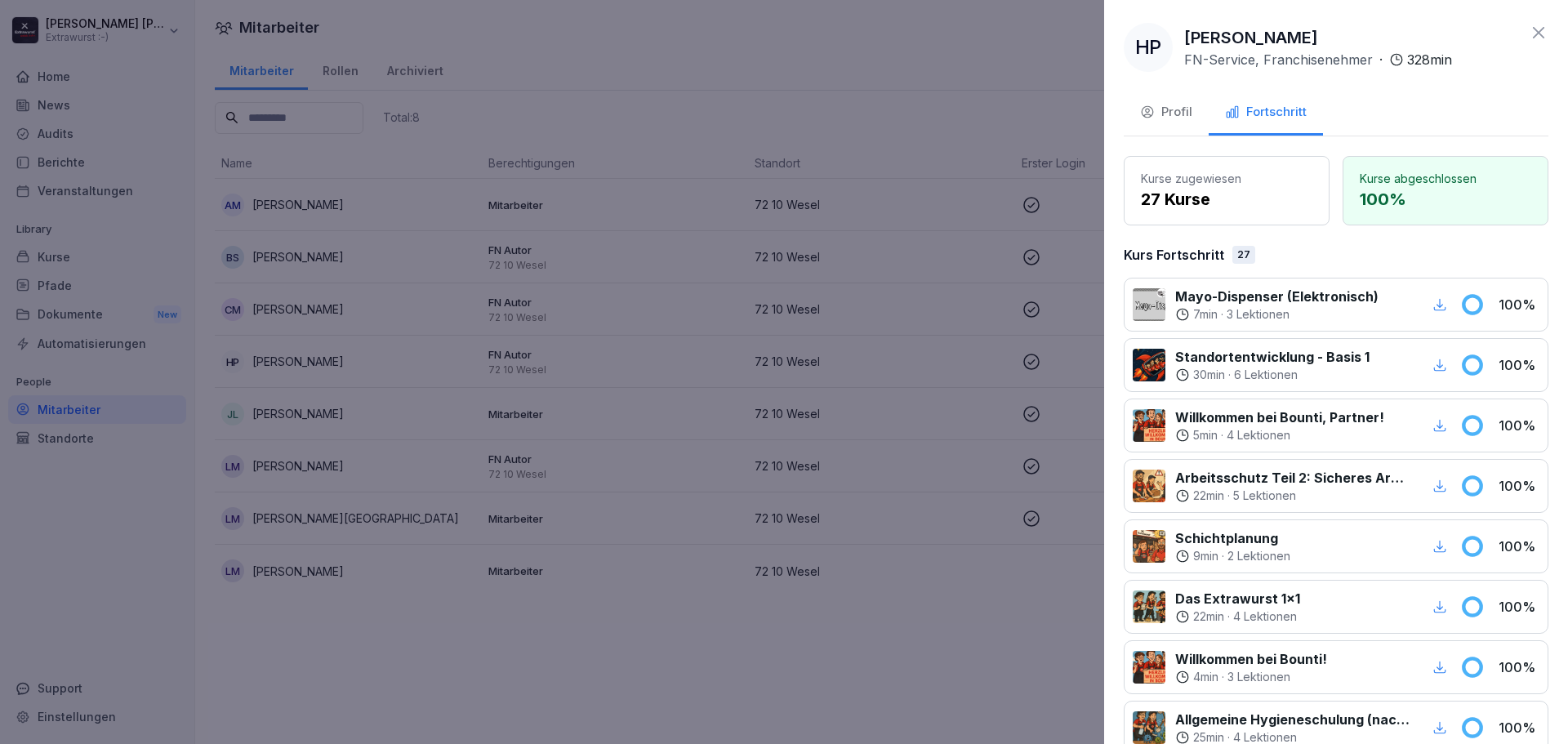
click at [297, 404] on div at bounding box center [784, 372] width 1568 height 744
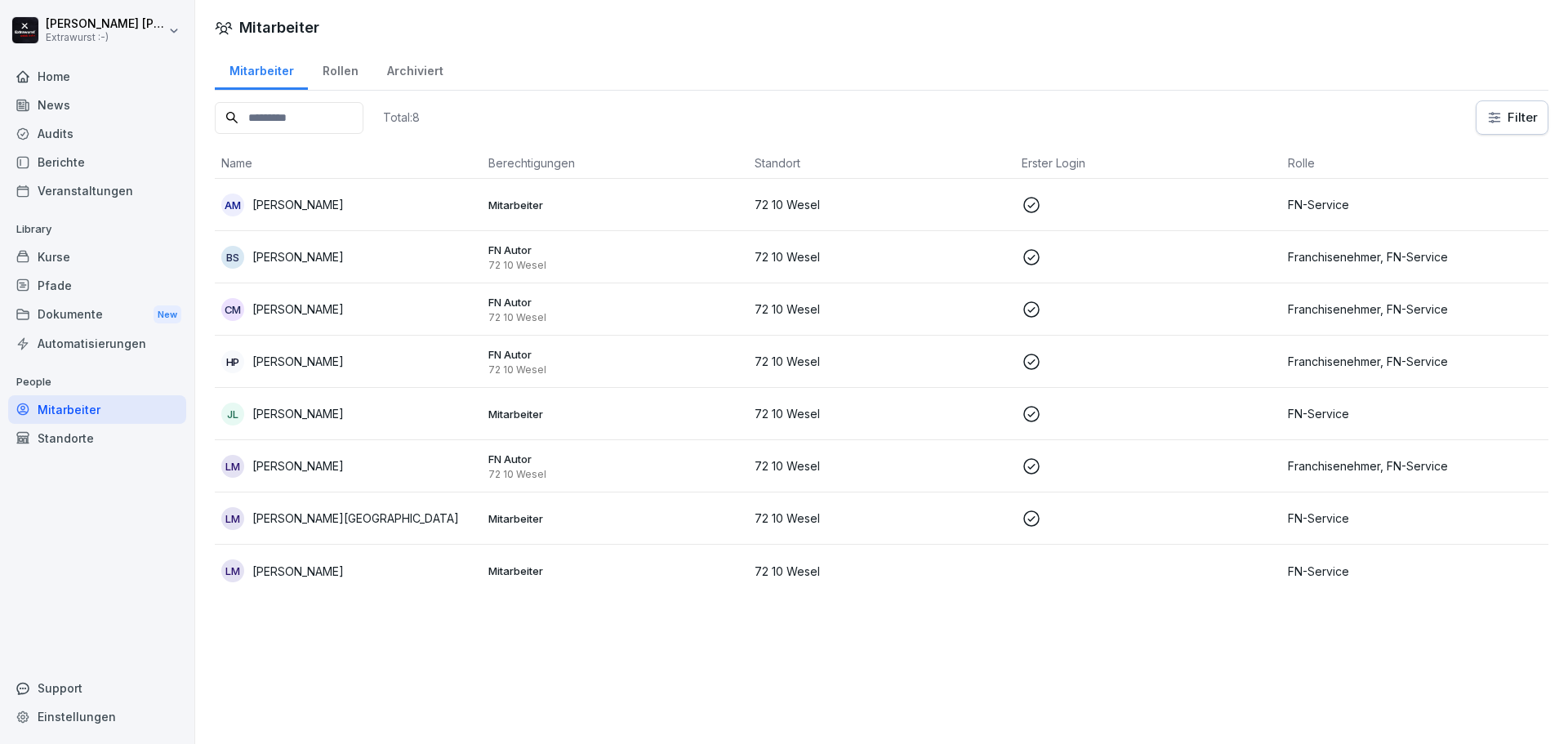
click at [331, 298] on div "CM [PERSON_NAME]" at bounding box center [348, 310] width 254 height 23
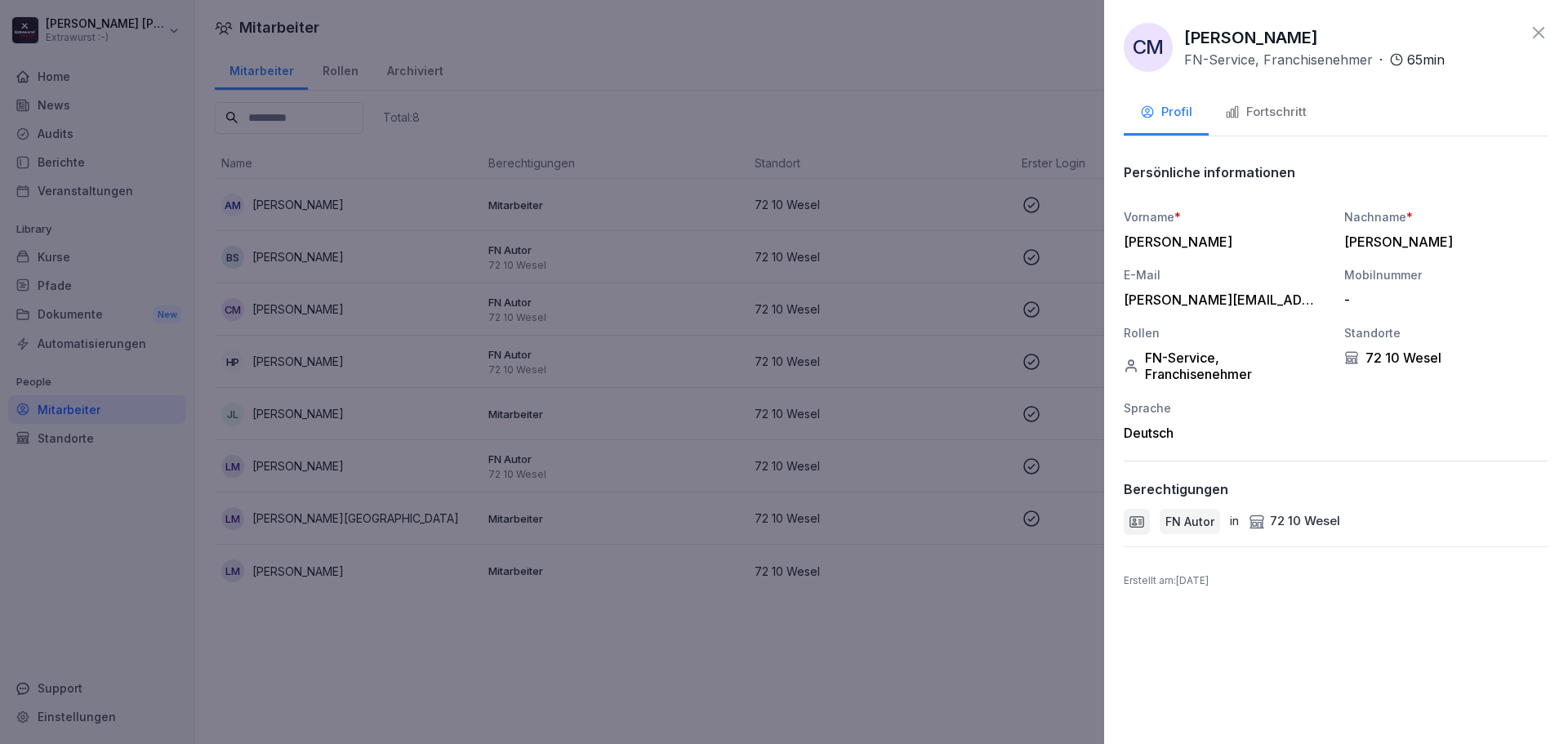
click at [1267, 106] on div "Fortschritt" at bounding box center [1266, 111] width 81 height 19
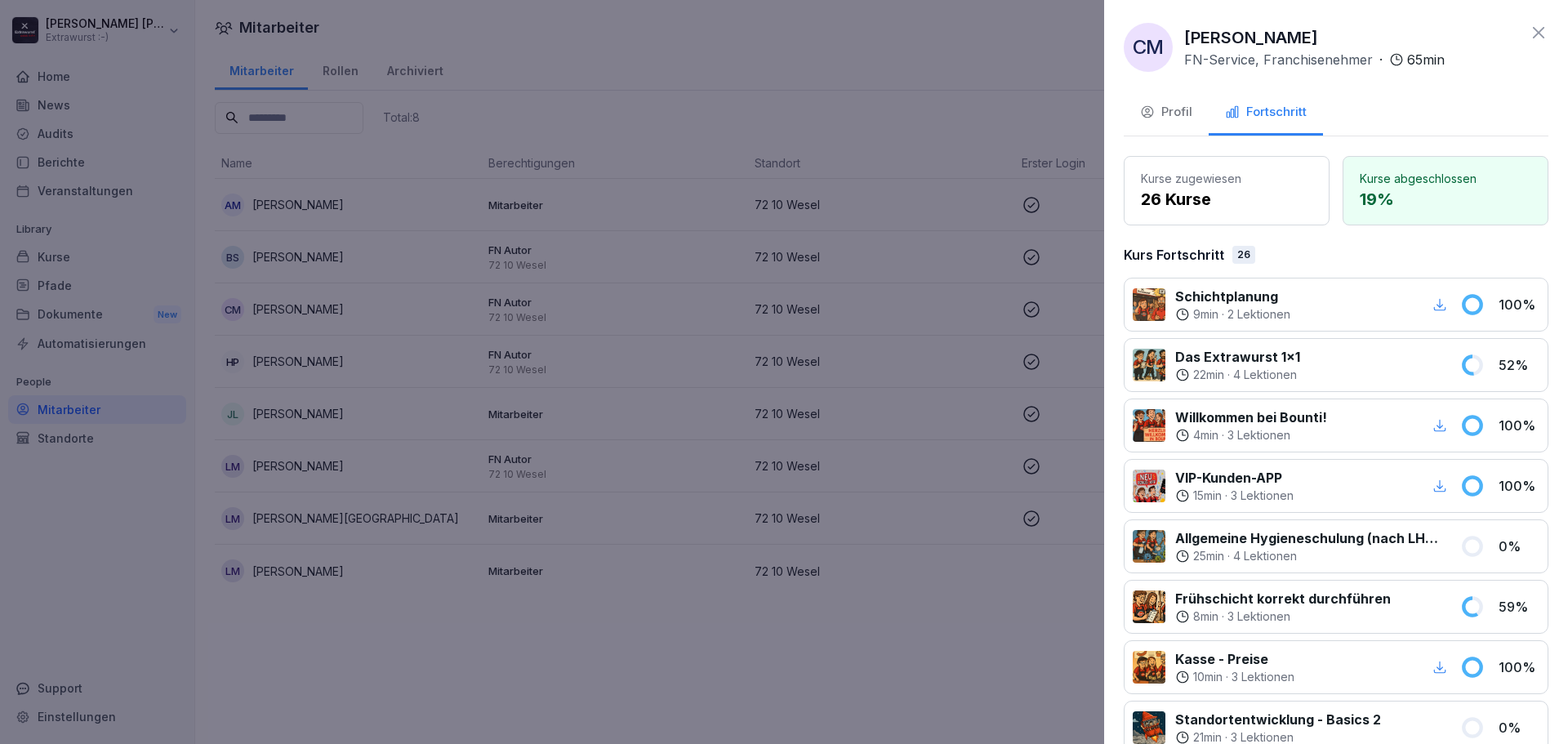
click at [422, 384] on div at bounding box center [784, 372] width 1568 height 744
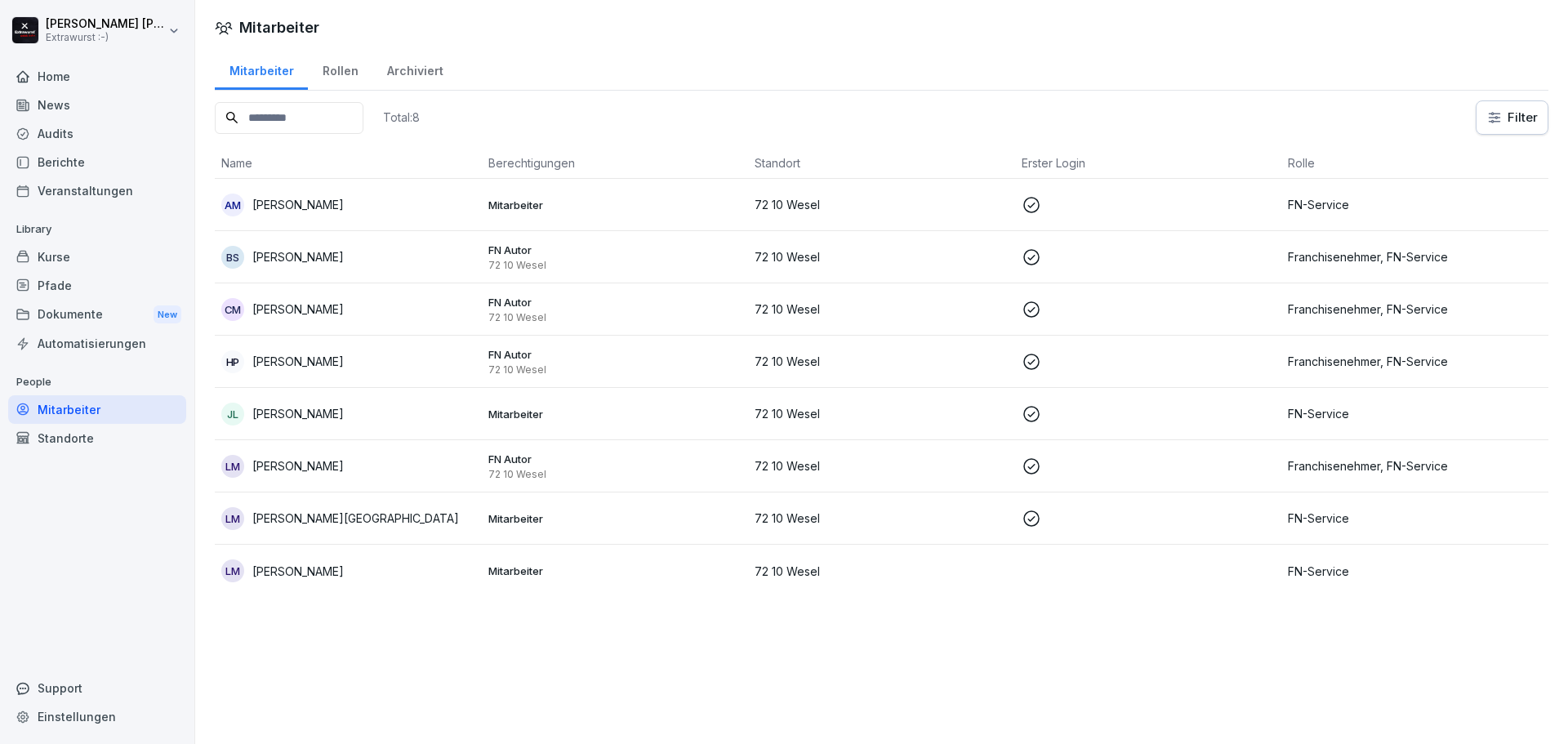
click at [342, 260] on div "BS [PERSON_NAME]" at bounding box center [348, 257] width 254 height 23
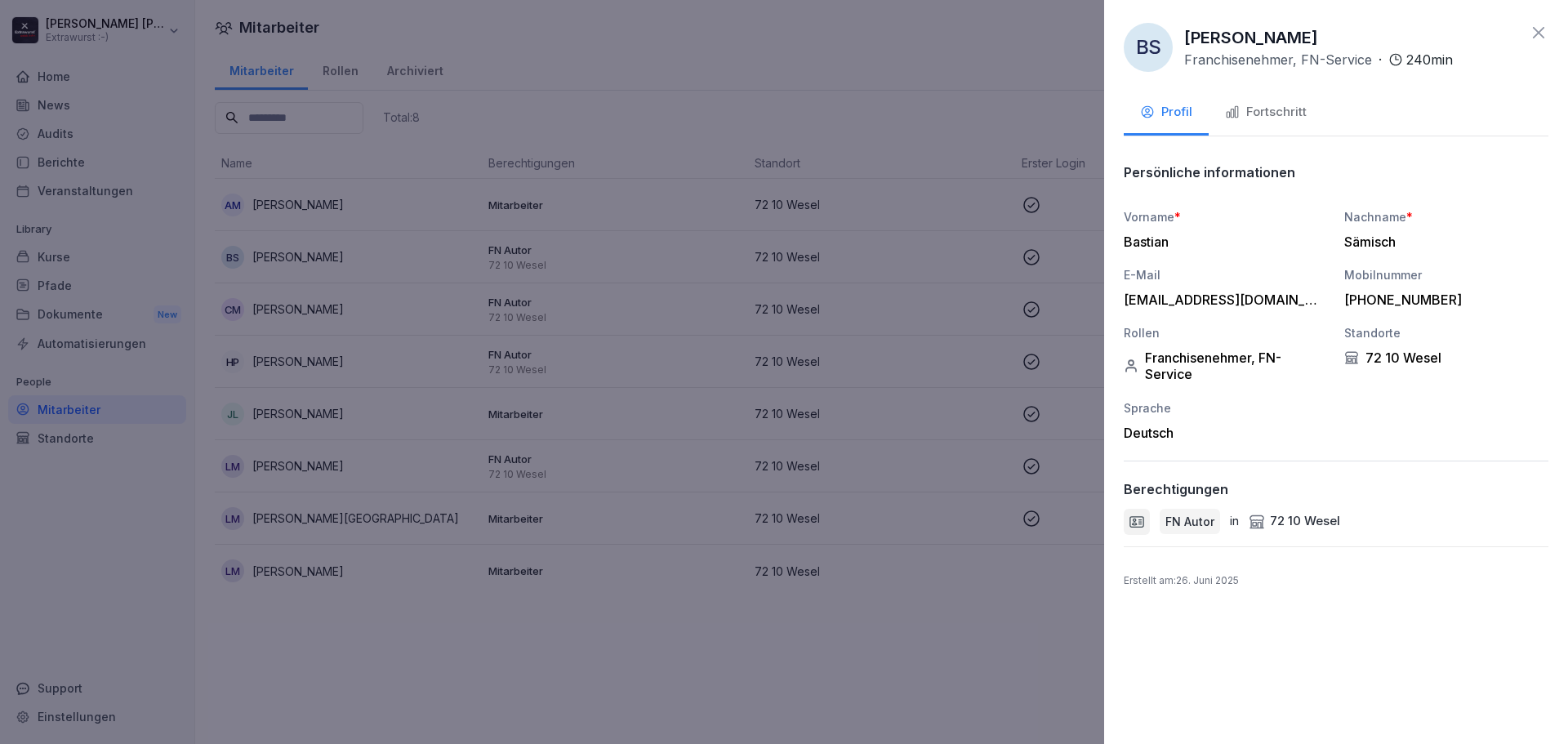
click at [1252, 117] on div "Fortschritt" at bounding box center [1266, 111] width 81 height 19
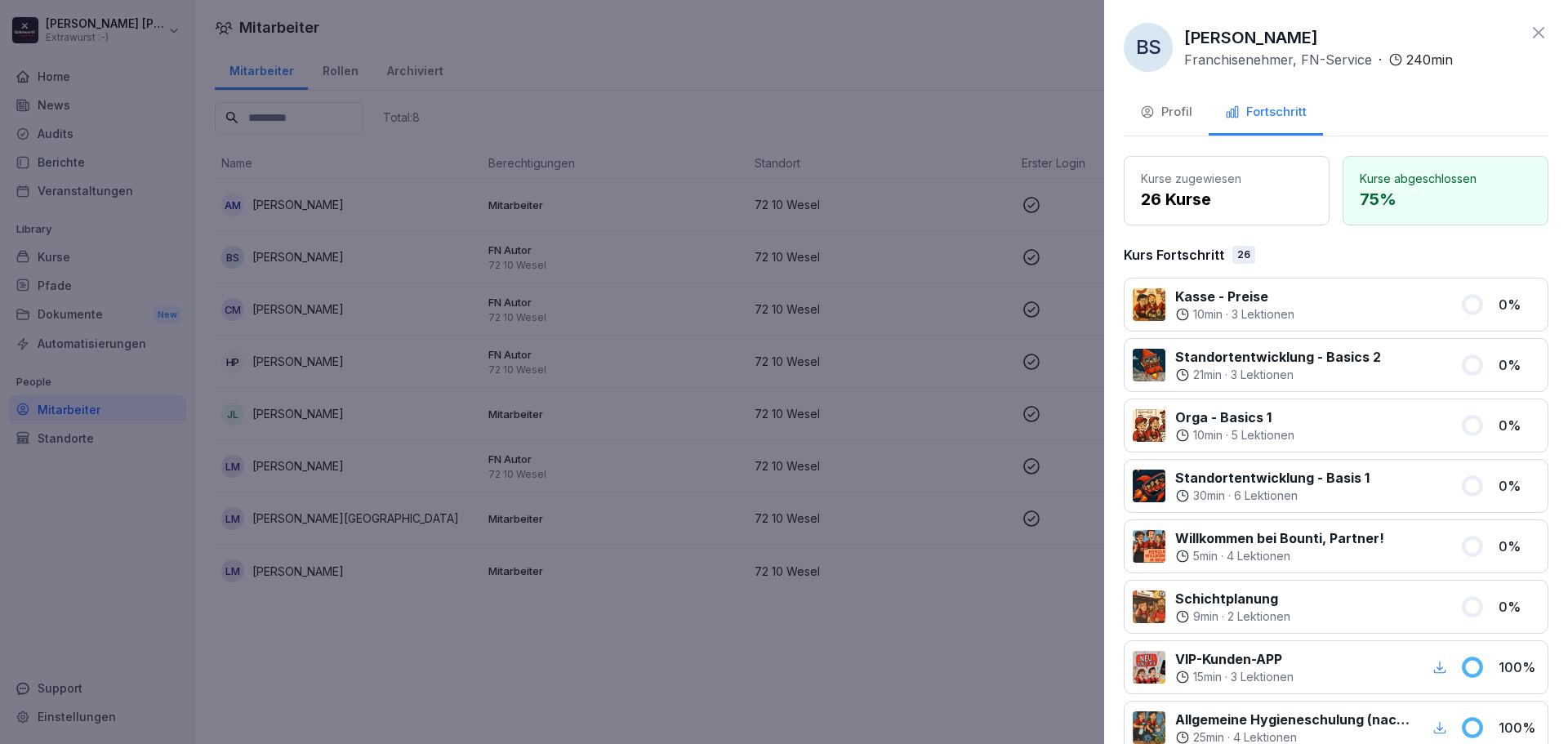
click at [845, 133] on div at bounding box center [784, 372] width 1568 height 744
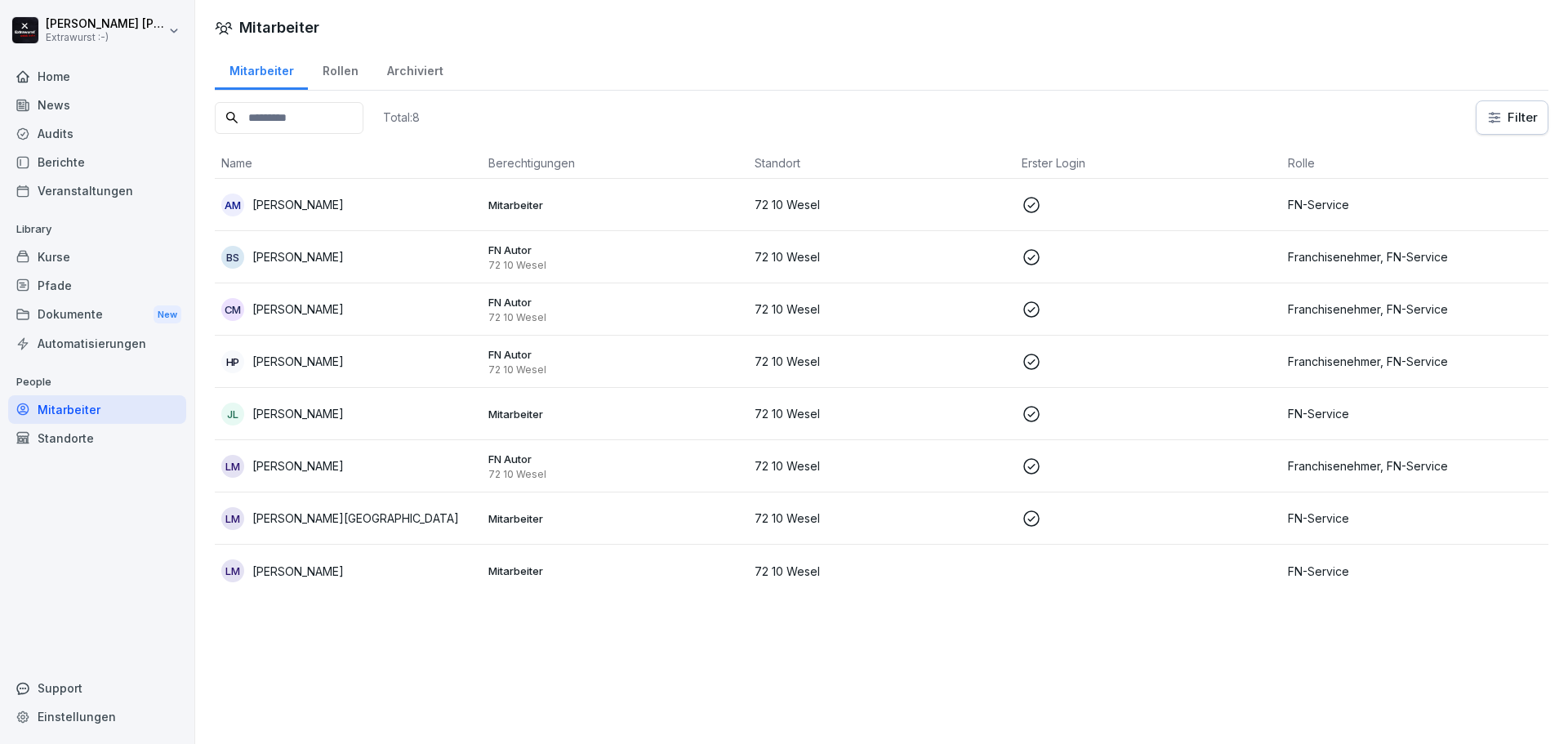
click at [335, 469] on div "LM [PERSON_NAME]" at bounding box center [348, 466] width 254 height 23
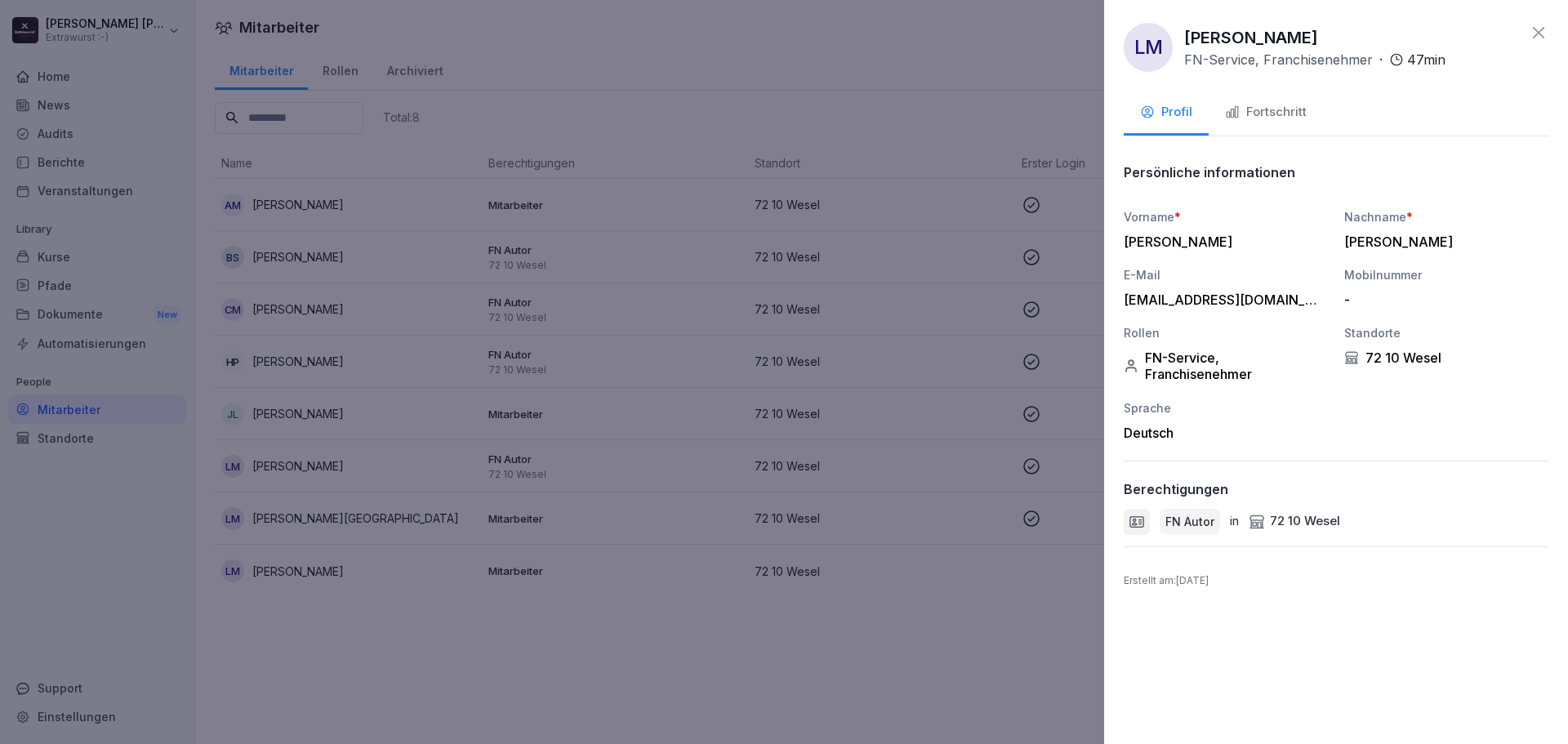
click at [1235, 131] on button "Fortschritt" at bounding box center [1265, 113] width 114 height 44
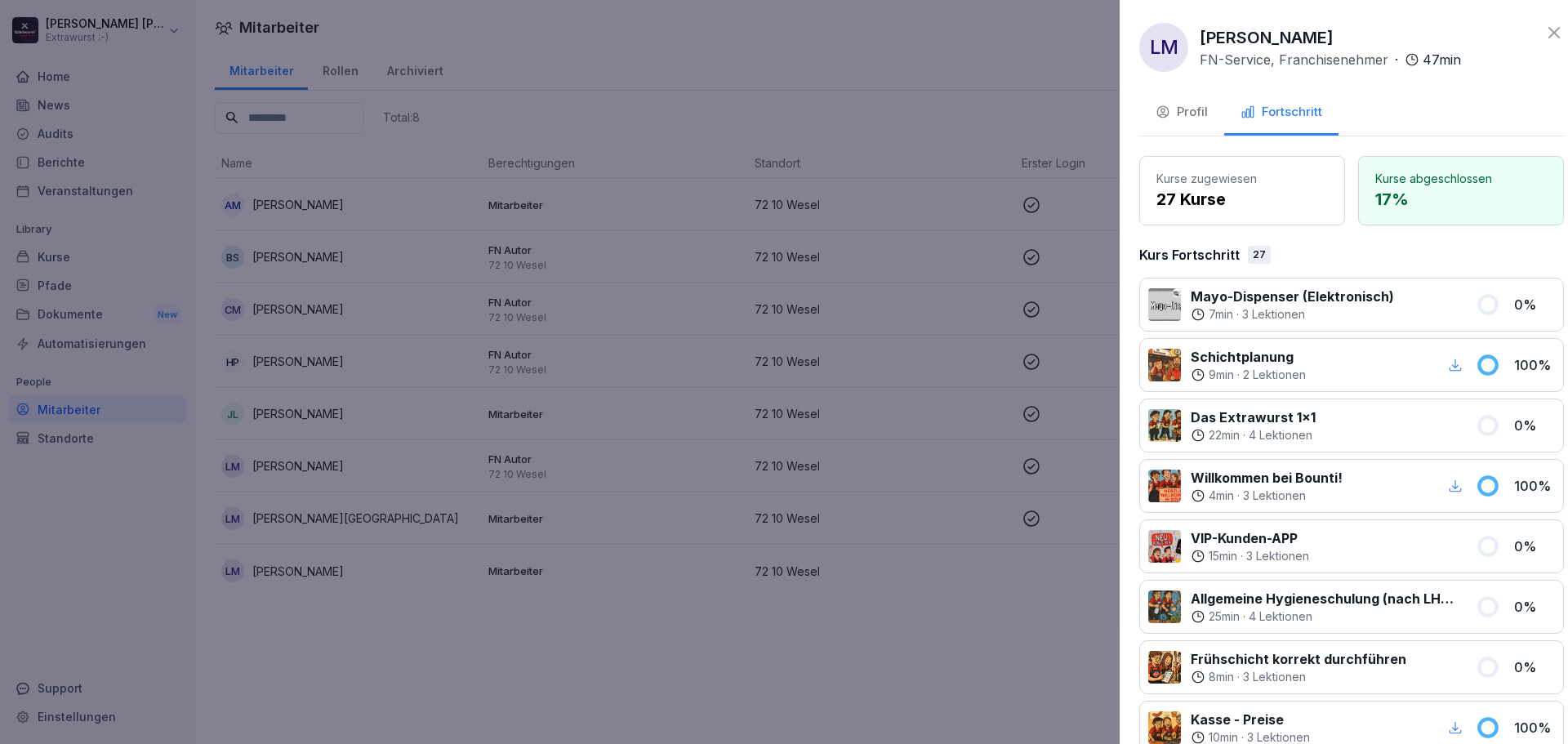
click at [823, 111] on div at bounding box center [784, 372] width 1568 height 744
